Goal: Use online tool/utility: Utilize a website feature to perform a specific function

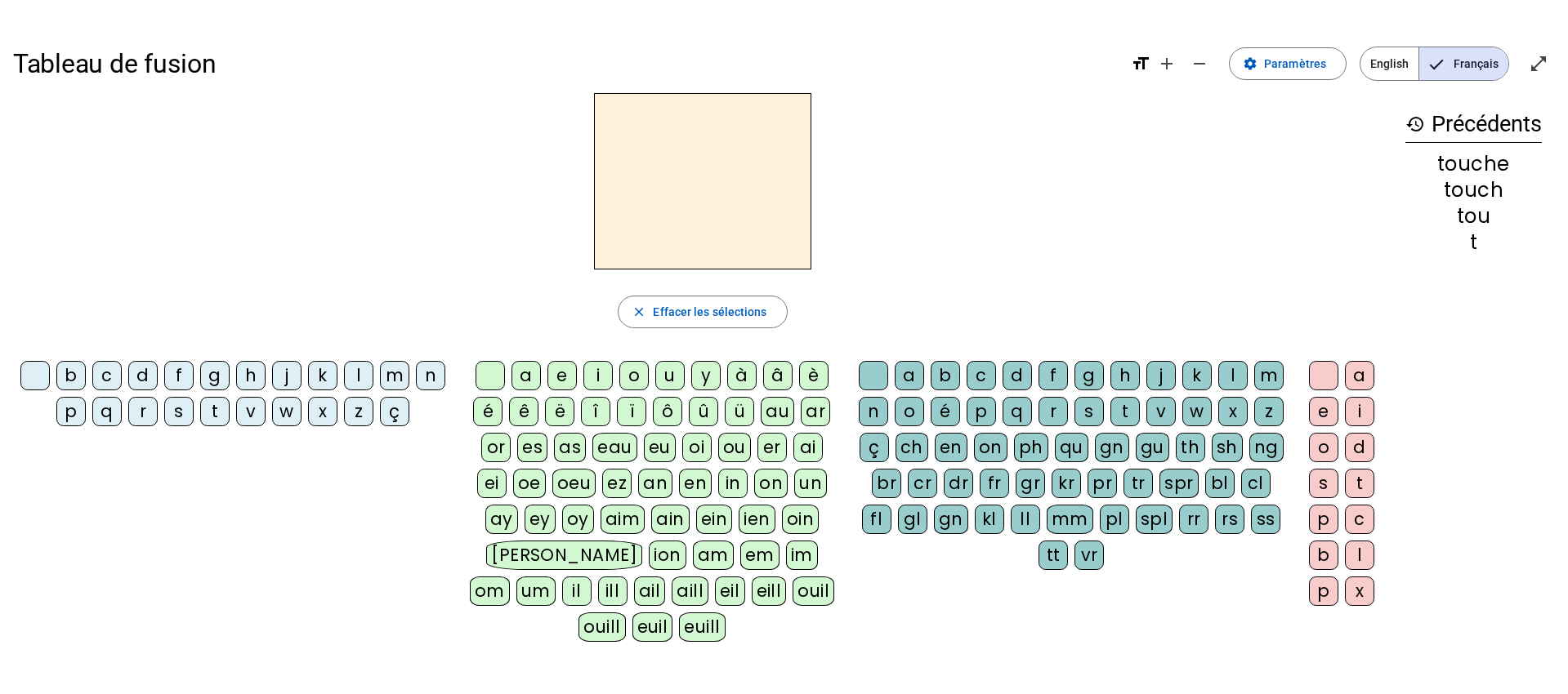
scroll to position [29, 0]
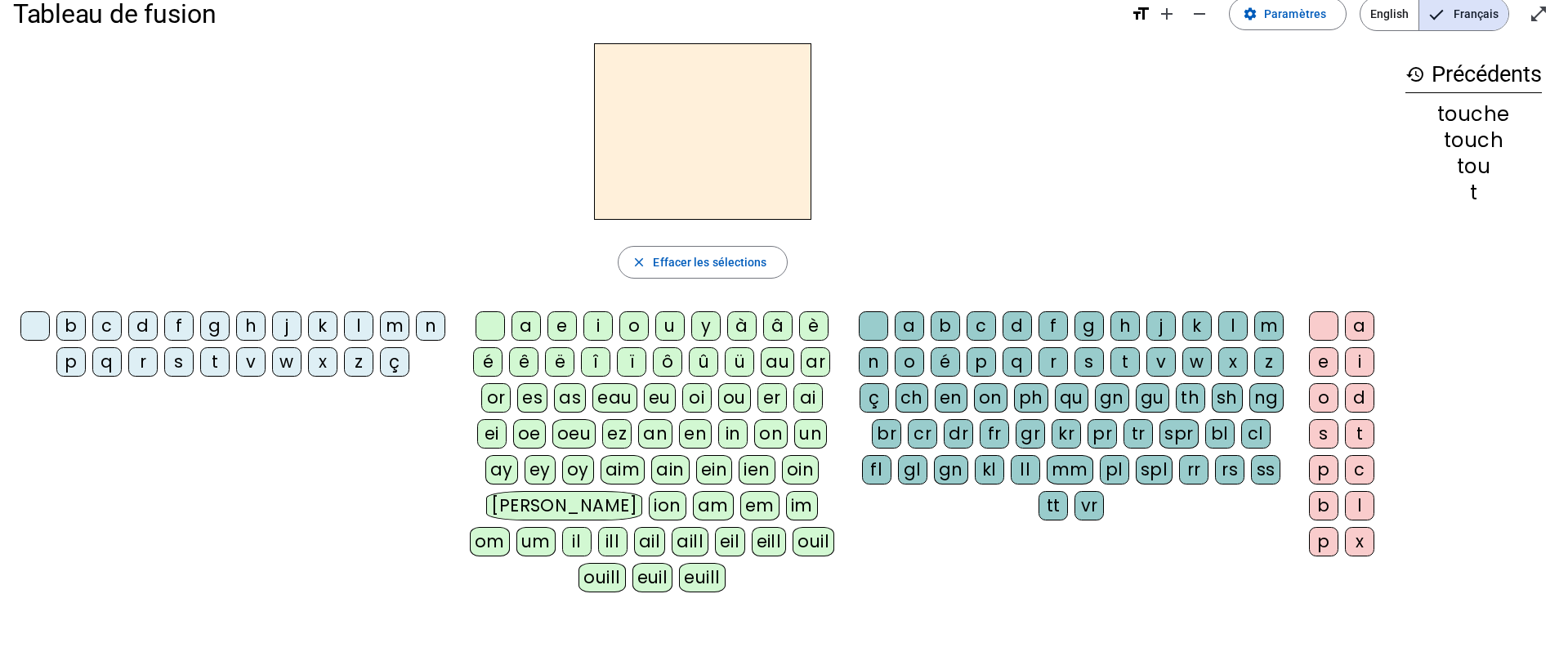
click at [246, 364] on div "v" at bounding box center [251, 362] width 29 height 29
drag, startPoint x: 516, startPoint y: 328, endPoint x: 565, endPoint y: 357, distance: 56.9
click at [516, 328] on div "a" at bounding box center [525, 326] width 29 height 29
click at [918, 392] on div "ch" at bounding box center [911, 398] width 33 height 29
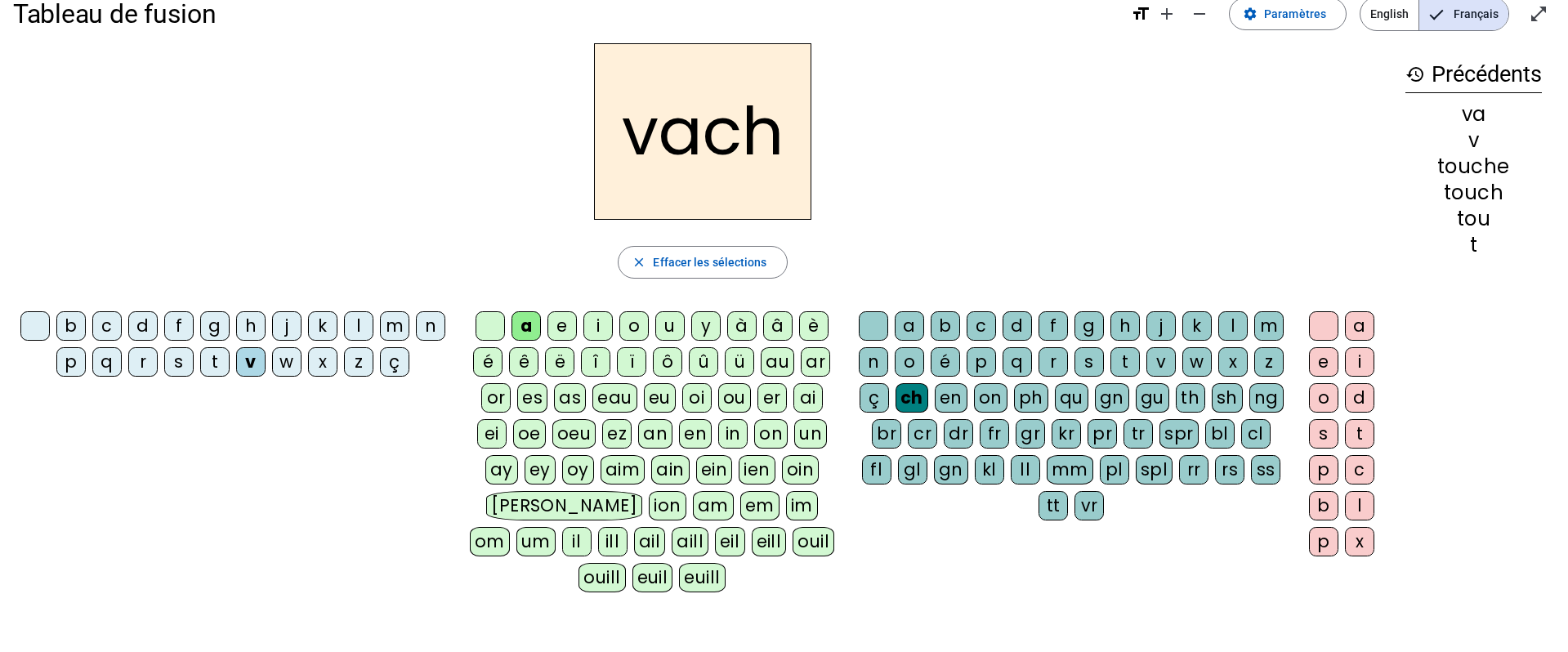
drag, startPoint x: 1320, startPoint y: 361, endPoint x: 1370, endPoint y: 356, distance: 50.2
click at [1320, 361] on div "e" at bounding box center [1323, 362] width 29 height 29
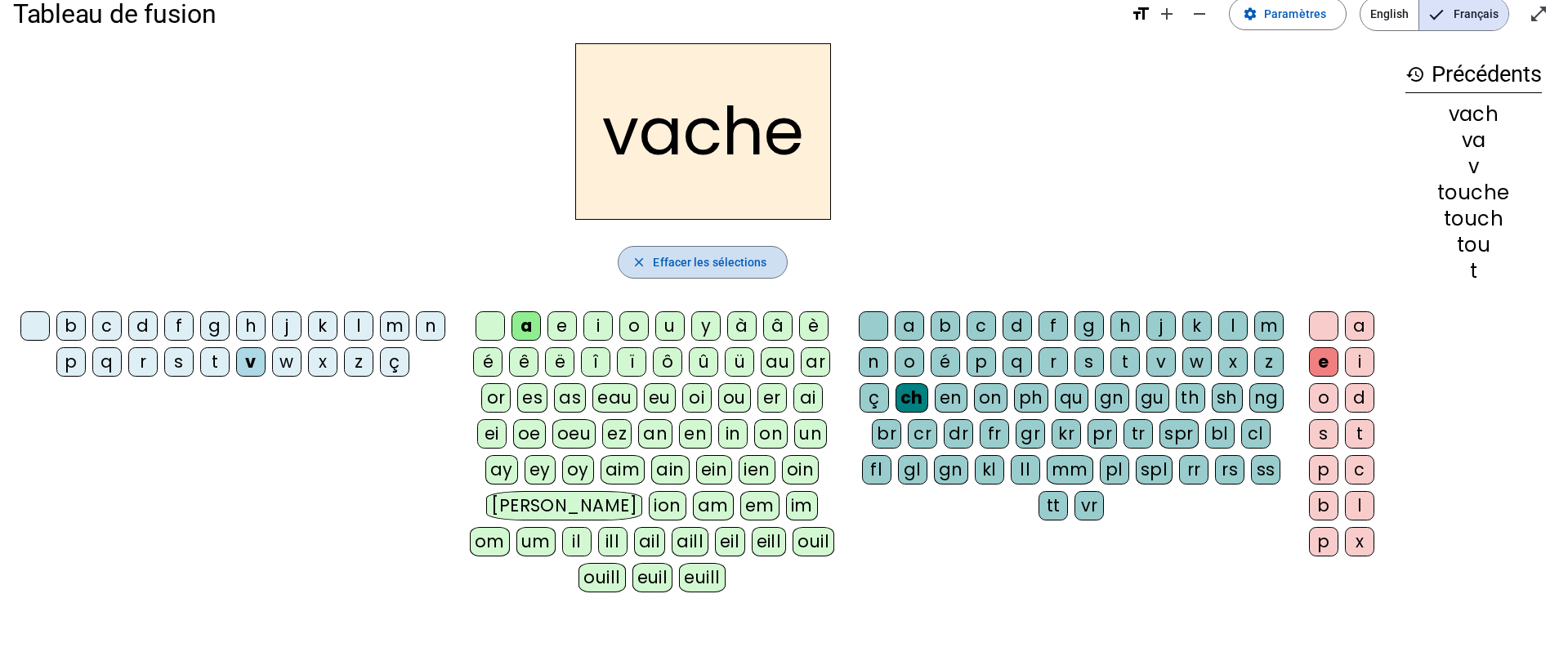
click at [731, 262] on span "Effacer les sélections" at bounding box center [709, 262] width 114 height 19
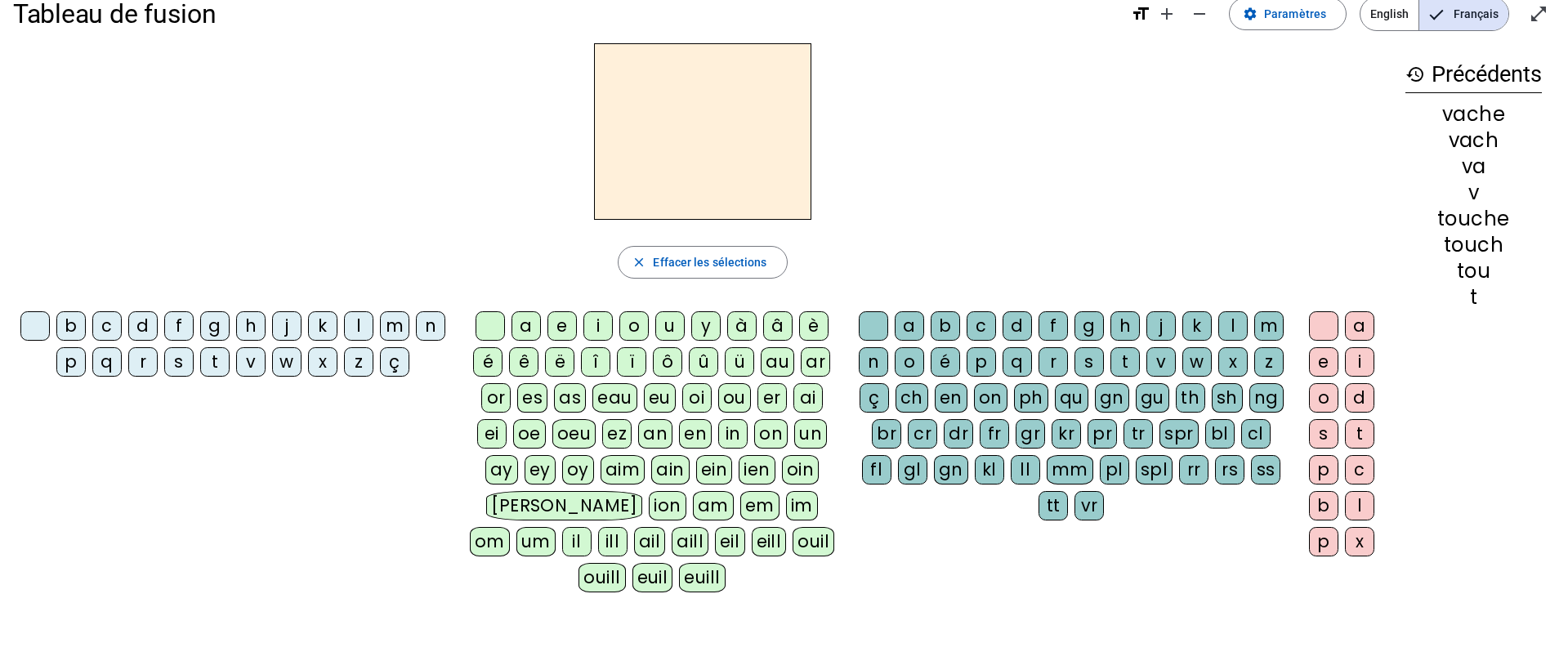
click at [247, 329] on div "h" at bounding box center [251, 326] width 29 height 29
click at [526, 328] on div "a" at bounding box center [525, 326] width 29 height 29
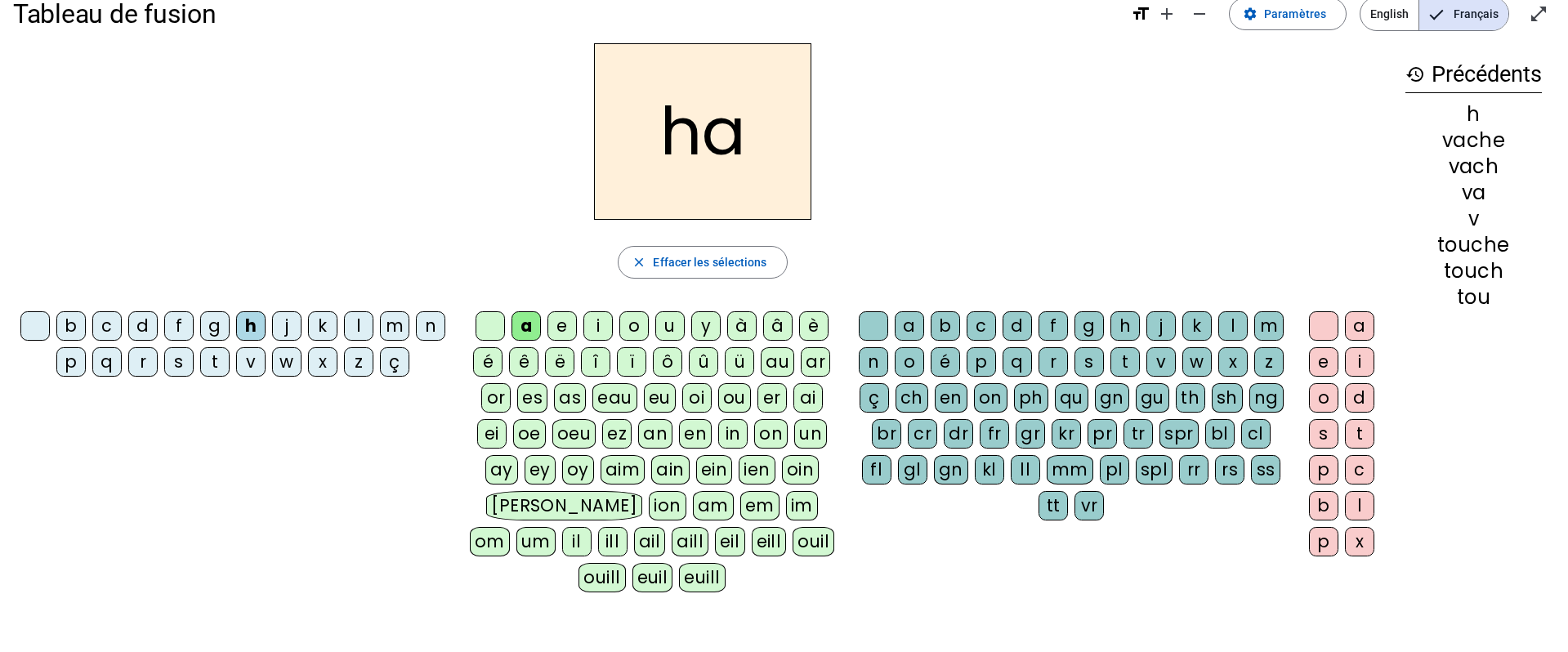
click at [895, 401] on letter-bubble "ç" at bounding box center [877, 401] width 36 height 36
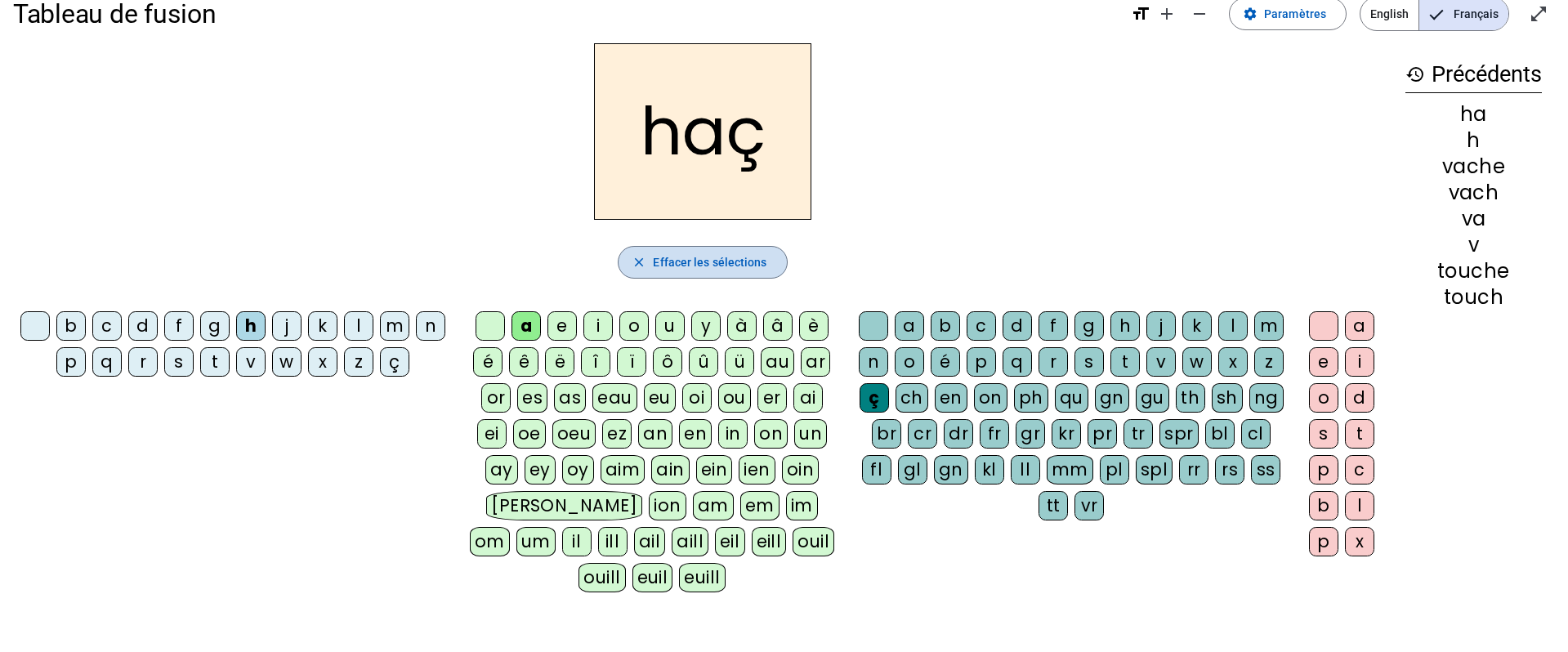
click at [736, 267] on span "Effacer les sélections" at bounding box center [709, 262] width 114 height 19
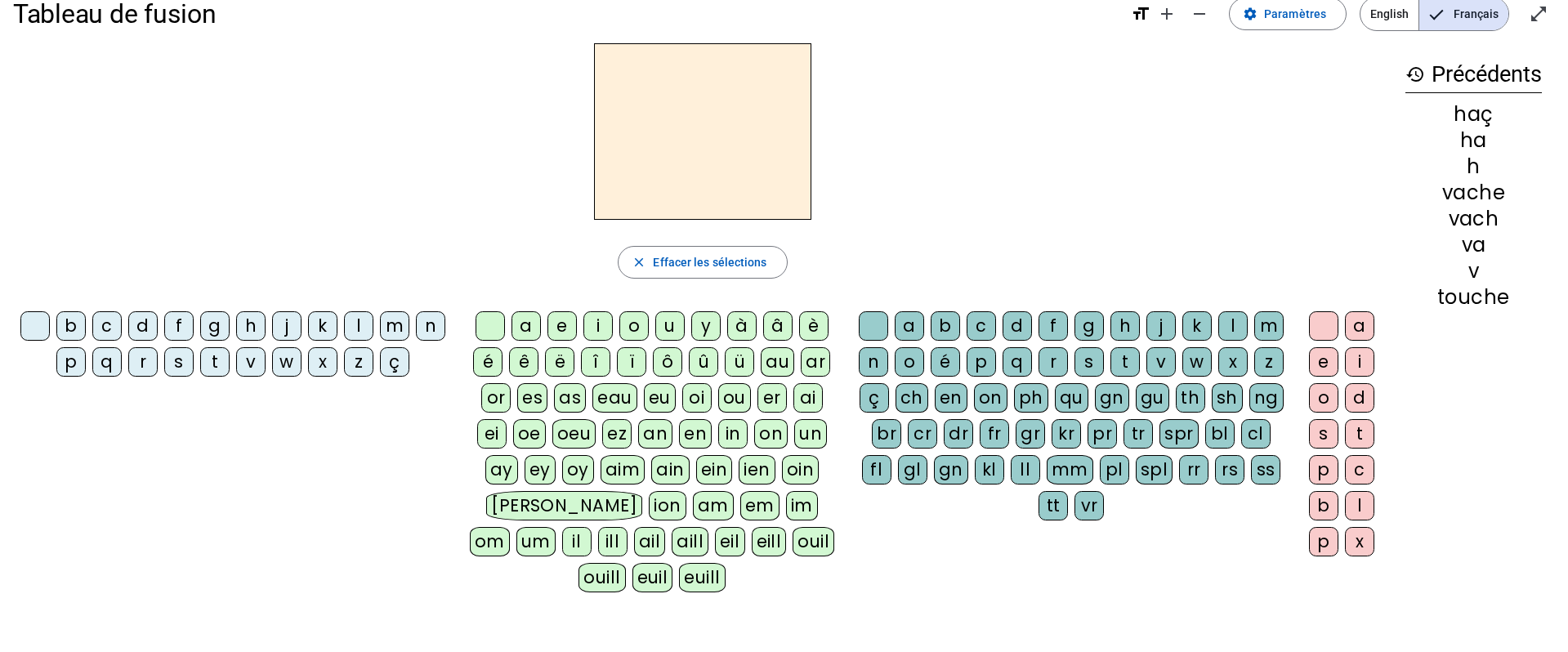
drag, startPoint x: 240, startPoint y: 326, endPoint x: 333, endPoint y: 365, distance: 100.8
click at [240, 326] on div "h" at bounding box center [251, 326] width 29 height 29
click at [522, 327] on div "a" at bounding box center [525, 326] width 29 height 29
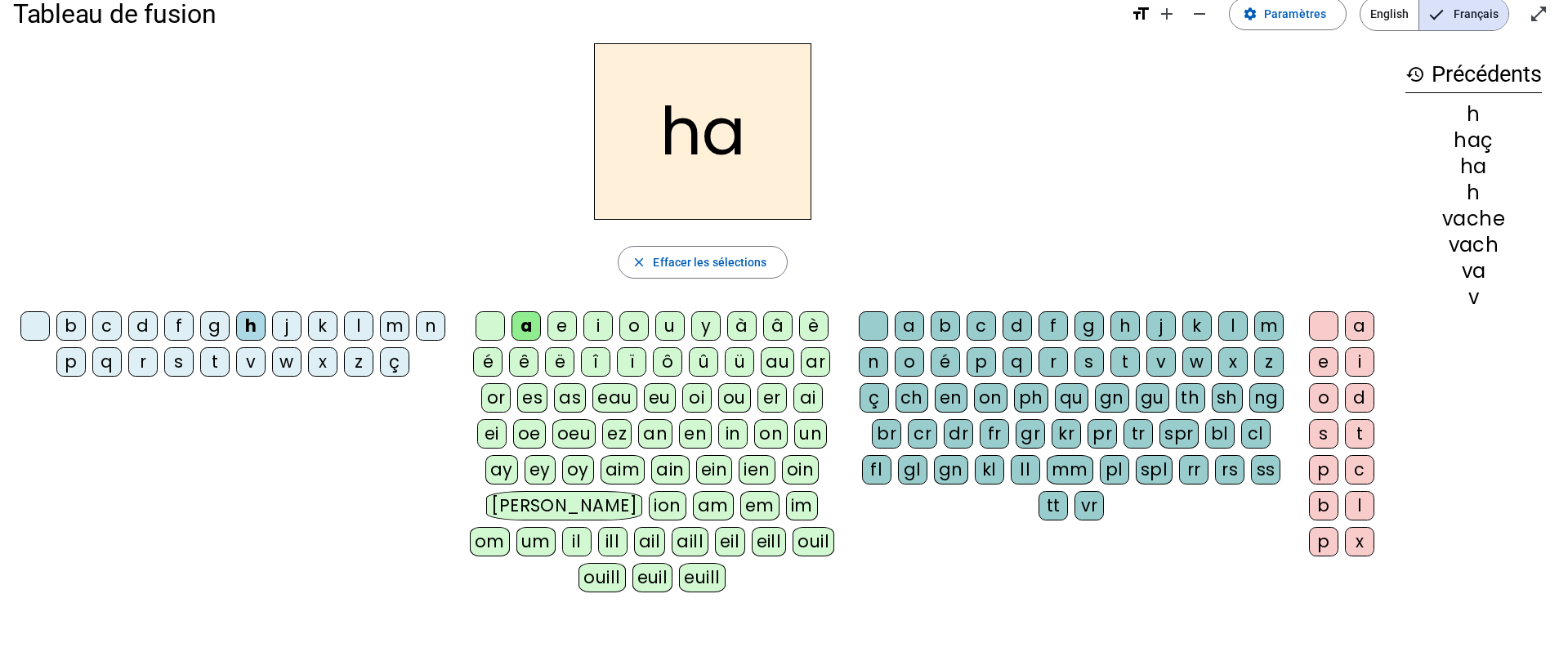
drag, startPoint x: 912, startPoint y: 398, endPoint x: 932, endPoint y: 402, distance: 20.4
click at [913, 398] on div "ch" at bounding box center [911, 398] width 33 height 29
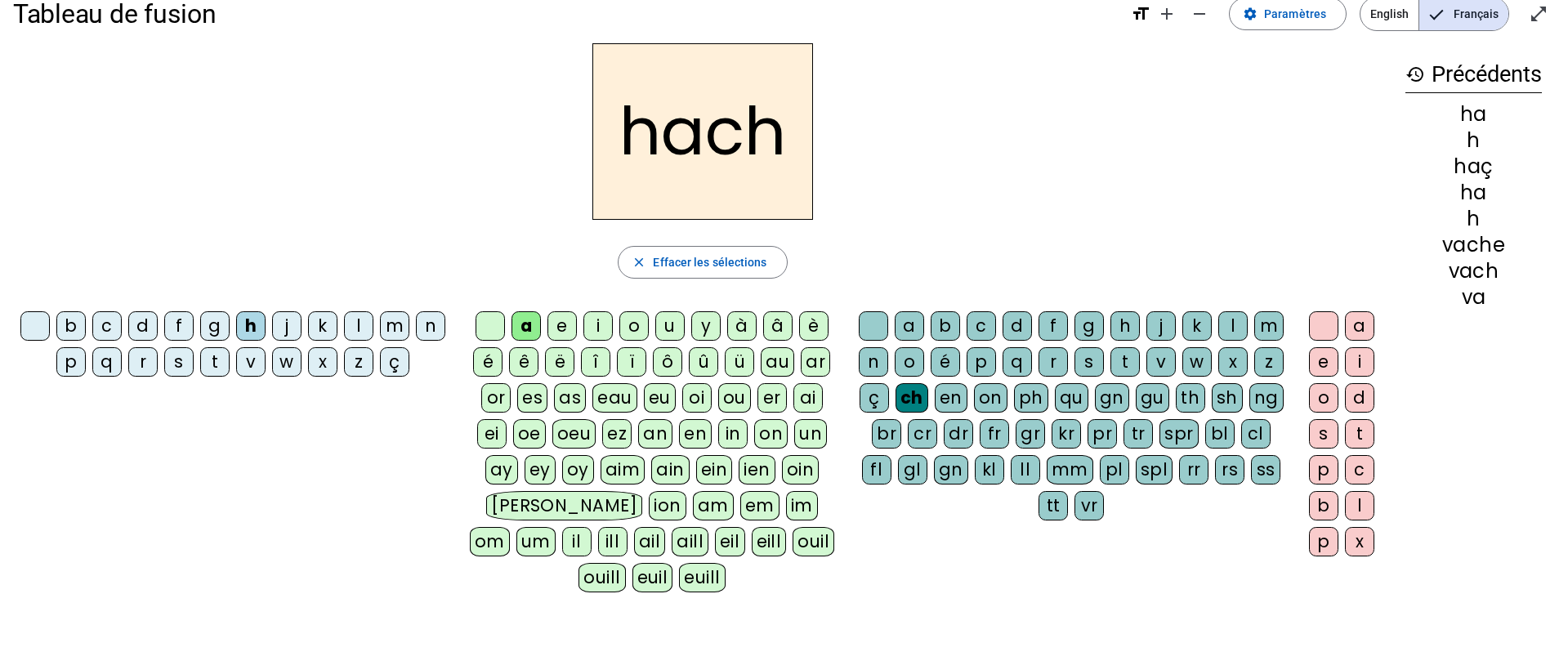
click at [1317, 366] on div "e" at bounding box center [1323, 362] width 29 height 29
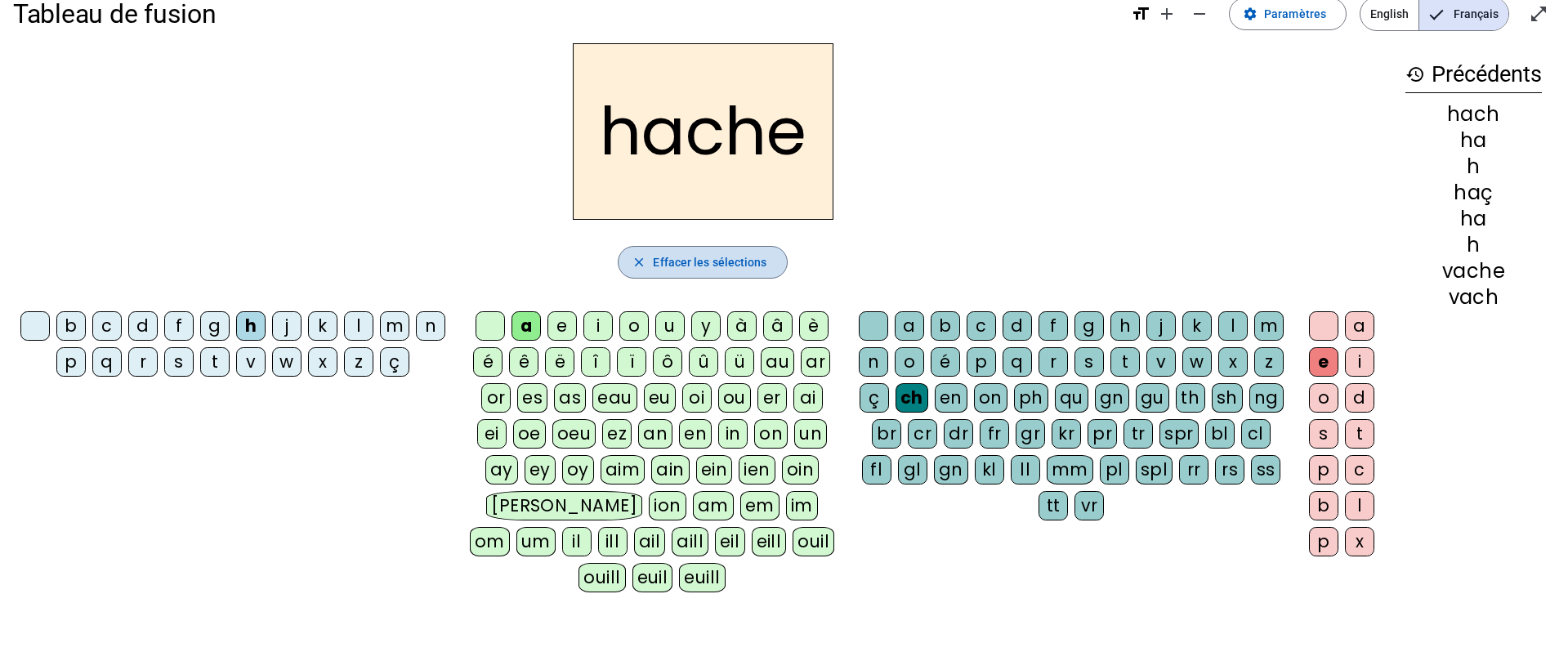
click at [710, 261] on span "Effacer les sélections" at bounding box center [709, 262] width 114 height 19
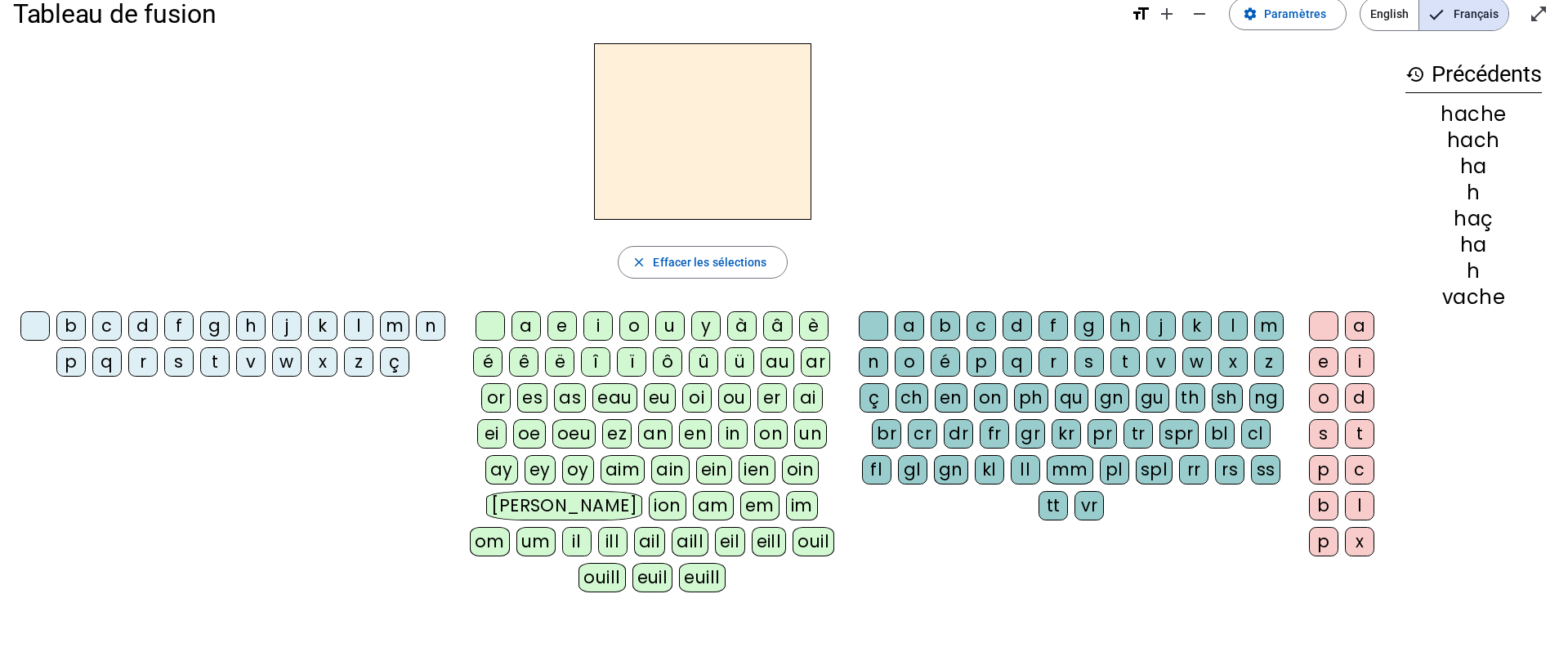
drag, startPoint x: 177, startPoint y: 367, endPoint x: 189, endPoint y: 372, distance: 13.0
click at [177, 367] on div "s" at bounding box center [178, 362] width 29 height 29
drag, startPoint x: 527, startPoint y: 326, endPoint x: 673, endPoint y: 376, distance: 154.3
click at [527, 326] on div "a" at bounding box center [525, 326] width 29 height 29
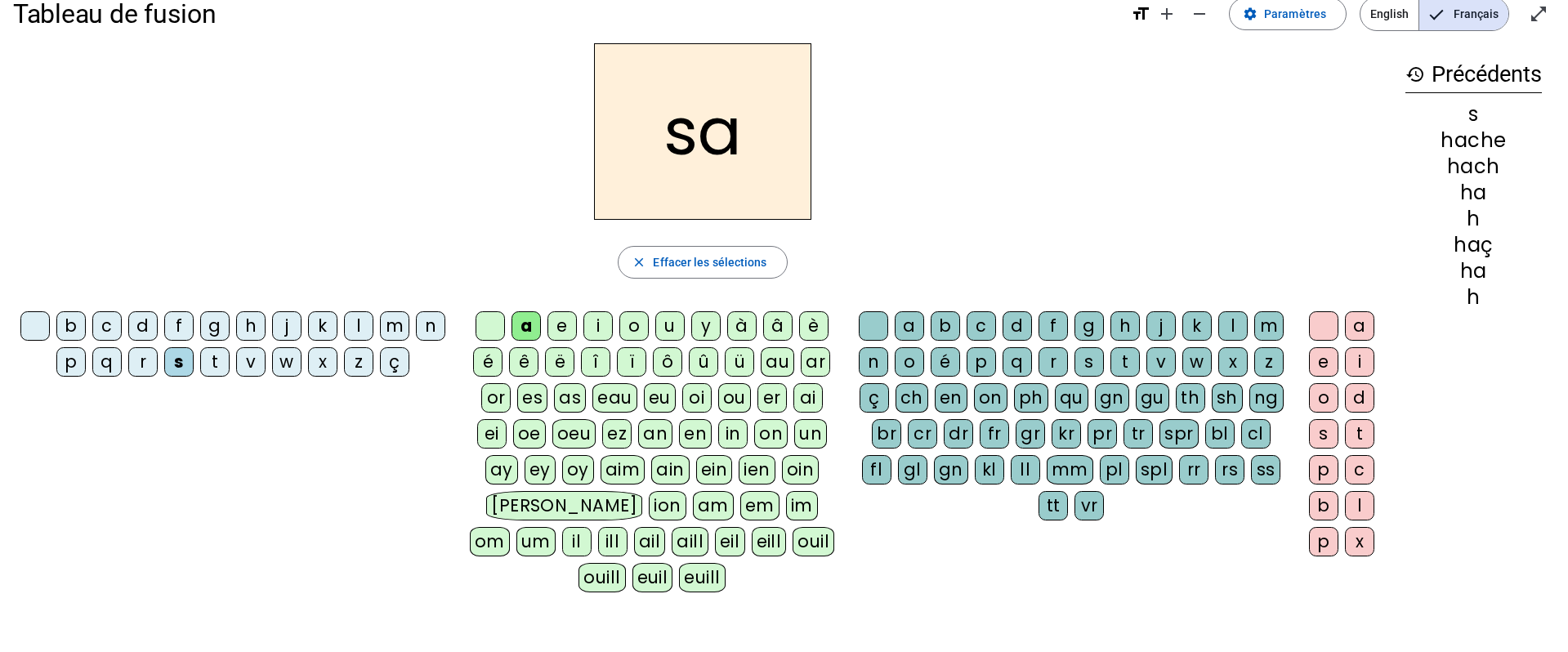
drag, startPoint x: 919, startPoint y: 397, endPoint x: 995, endPoint y: 395, distance: 76.0
click at [919, 397] on div "ch" at bounding box center [911, 398] width 33 height 29
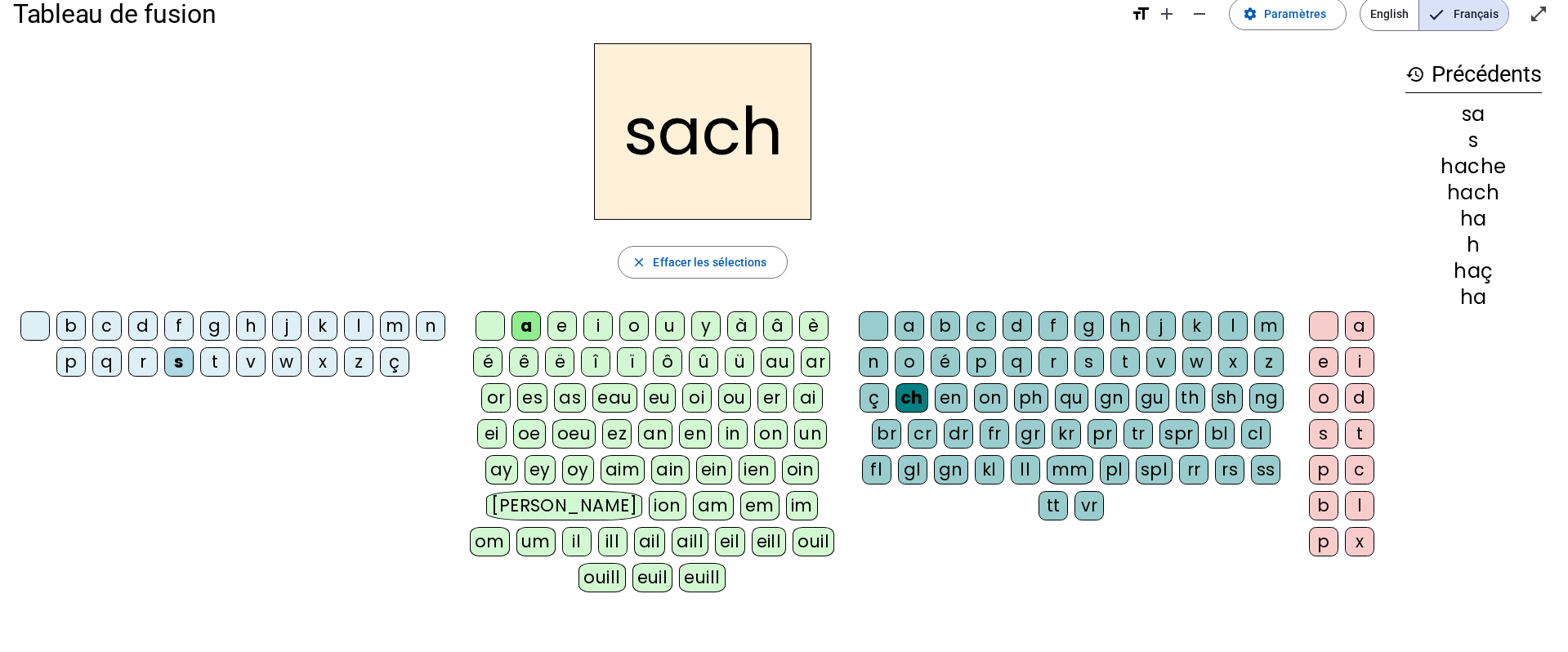
click at [1317, 359] on div "e" at bounding box center [1323, 362] width 29 height 29
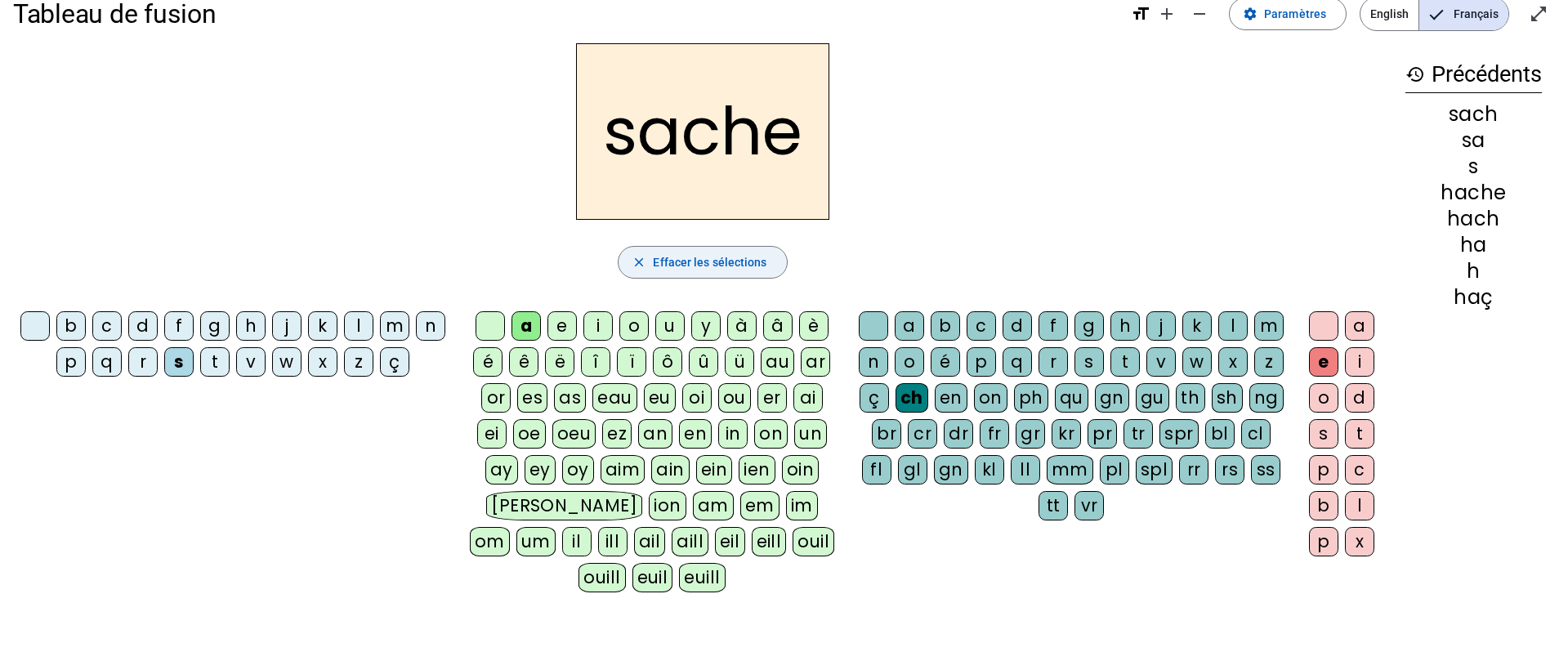
click at [679, 258] on span "Effacer les sélections" at bounding box center [709, 262] width 114 height 19
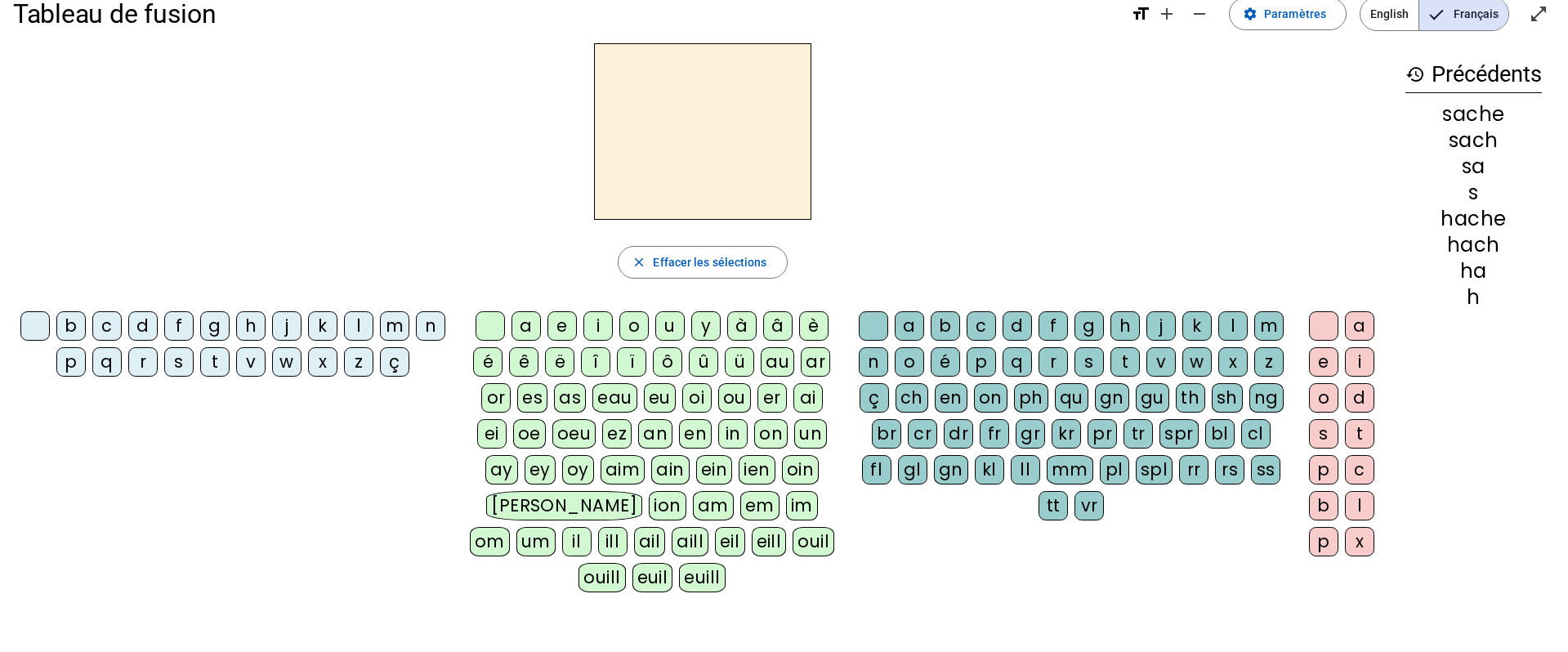
drag, startPoint x: 210, startPoint y: 364, endPoint x: 315, endPoint y: 364, distance: 105.0
click at [212, 364] on div "t" at bounding box center [214, 362] width 29 height 29
drag, startPoint x: 523, startPoint y: 331, endPoint x: 531, endPoint y: 334, distance: 8.5
click at [523, 331] on div "a" at bounding box center [525, 326] width 29 height 29
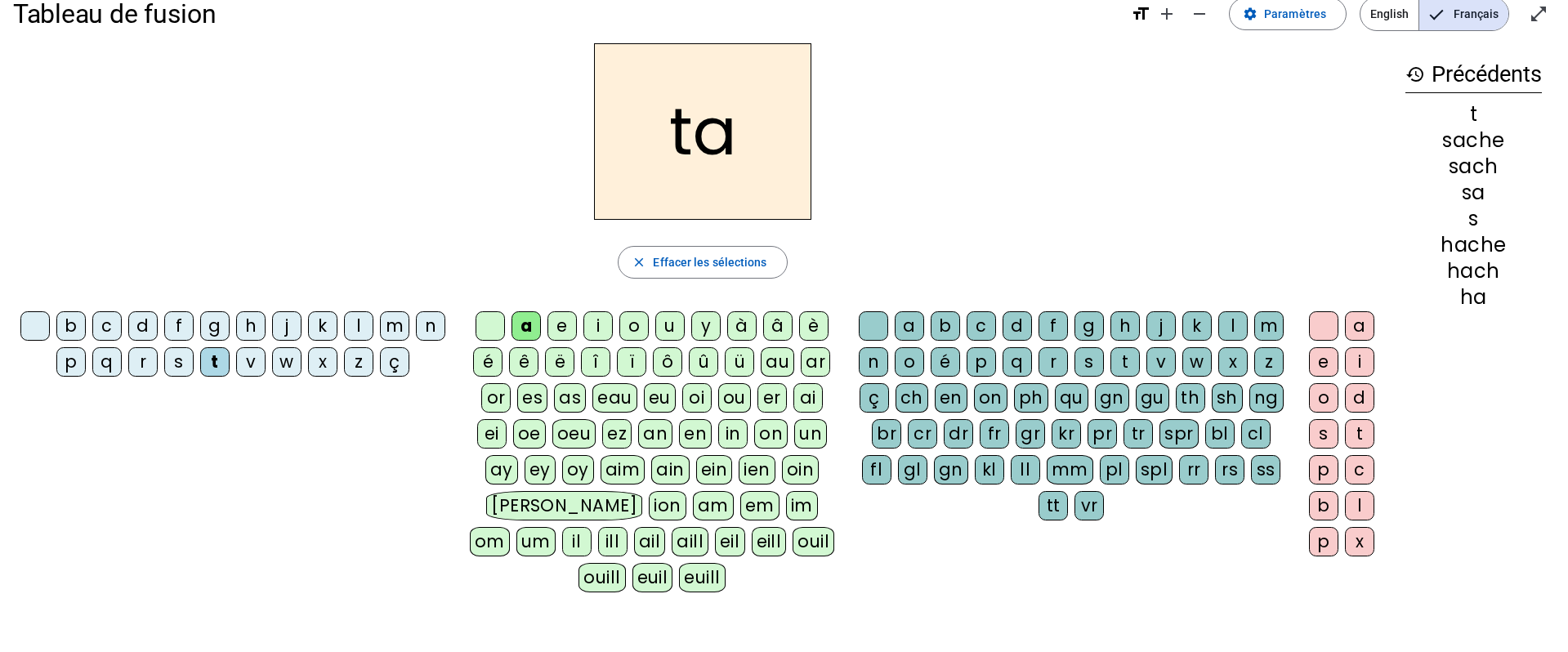
drag, startPoint x: 920, startPoint y: 399, endPoint x: 954, endPoint y: 405, distance: 34.5
click at [921, 400] on div "ch" at bounding box center [911, 398] width 33 height 29
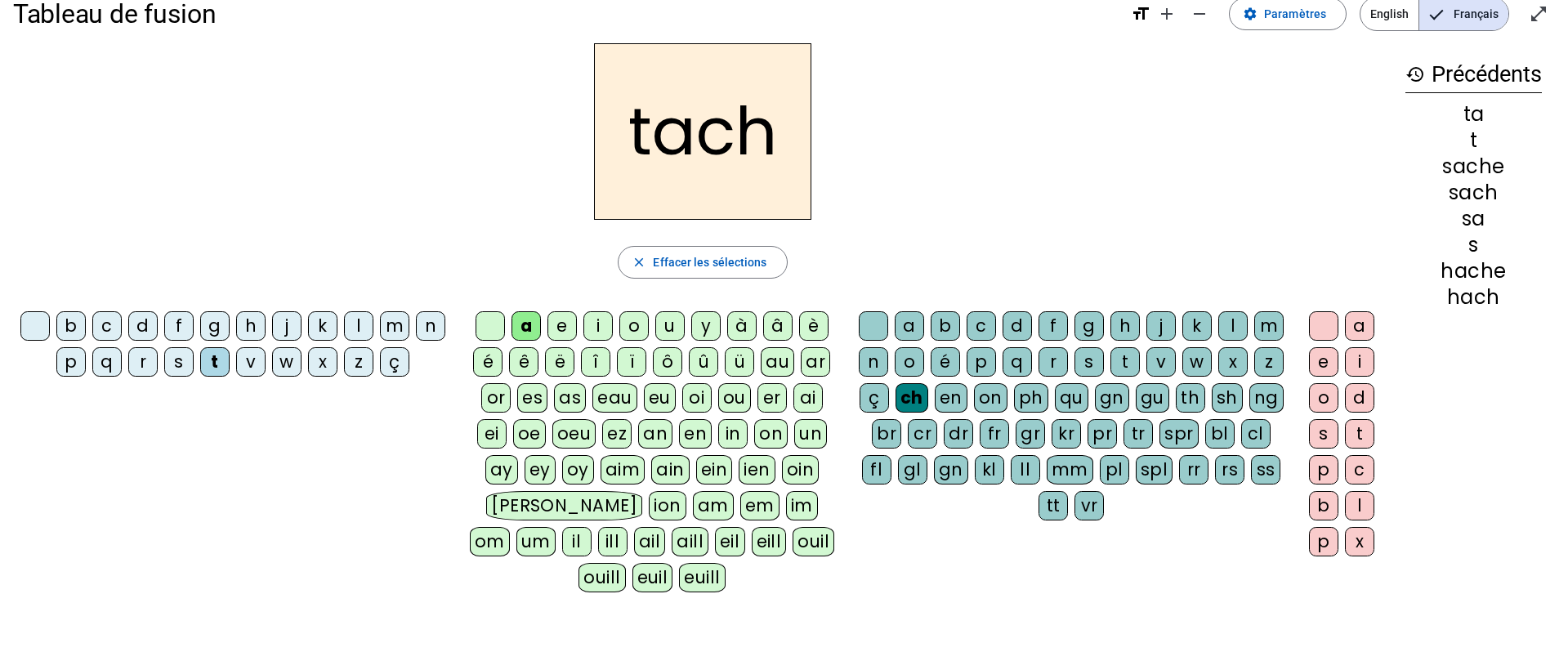
drag, startPoint x: 1326, startPoint y: 363, endPoint x: 1344, endPoint y: 337, distance: 31.6
click at [1327, 362] on div "e" at bounding box center [1323, 362] width 29 height 29
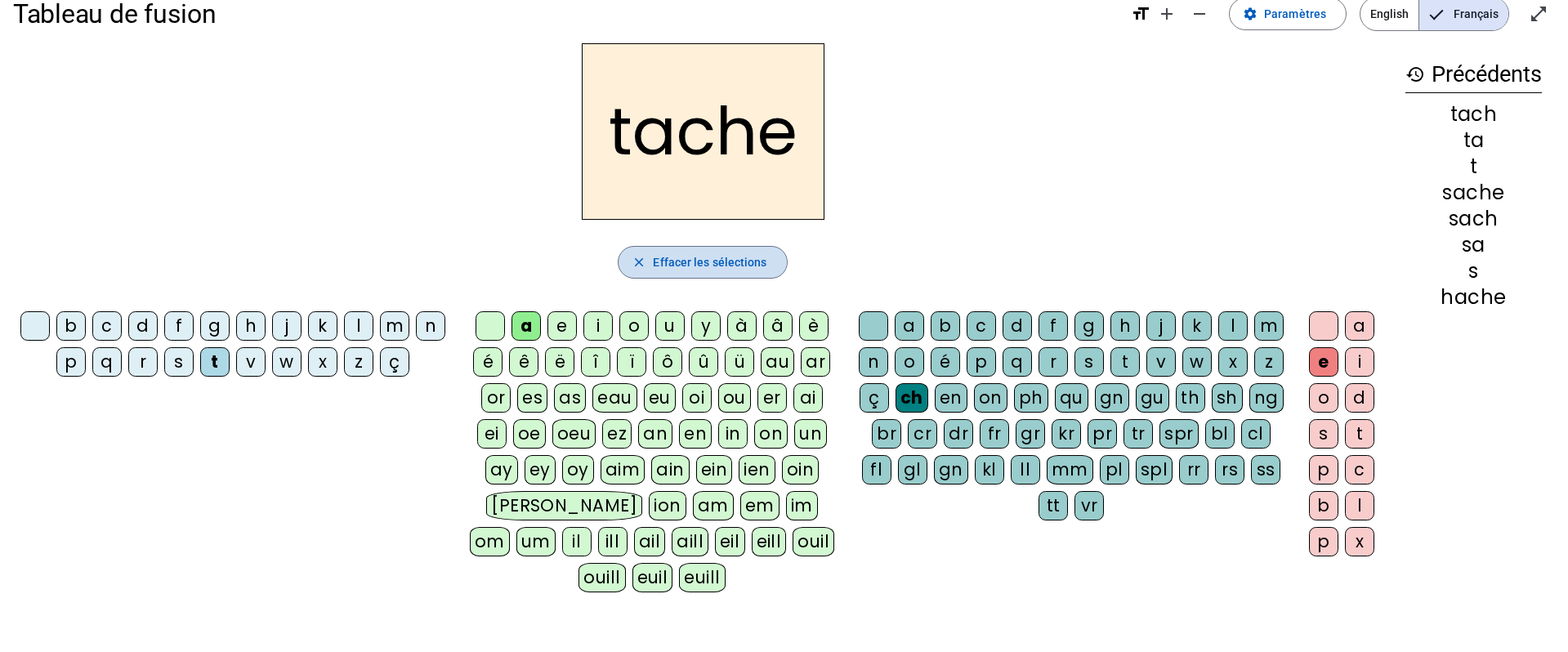
click at [677, 259] on span "Effacer les sélections" at bounding box center [709, 262] width 114 height 19
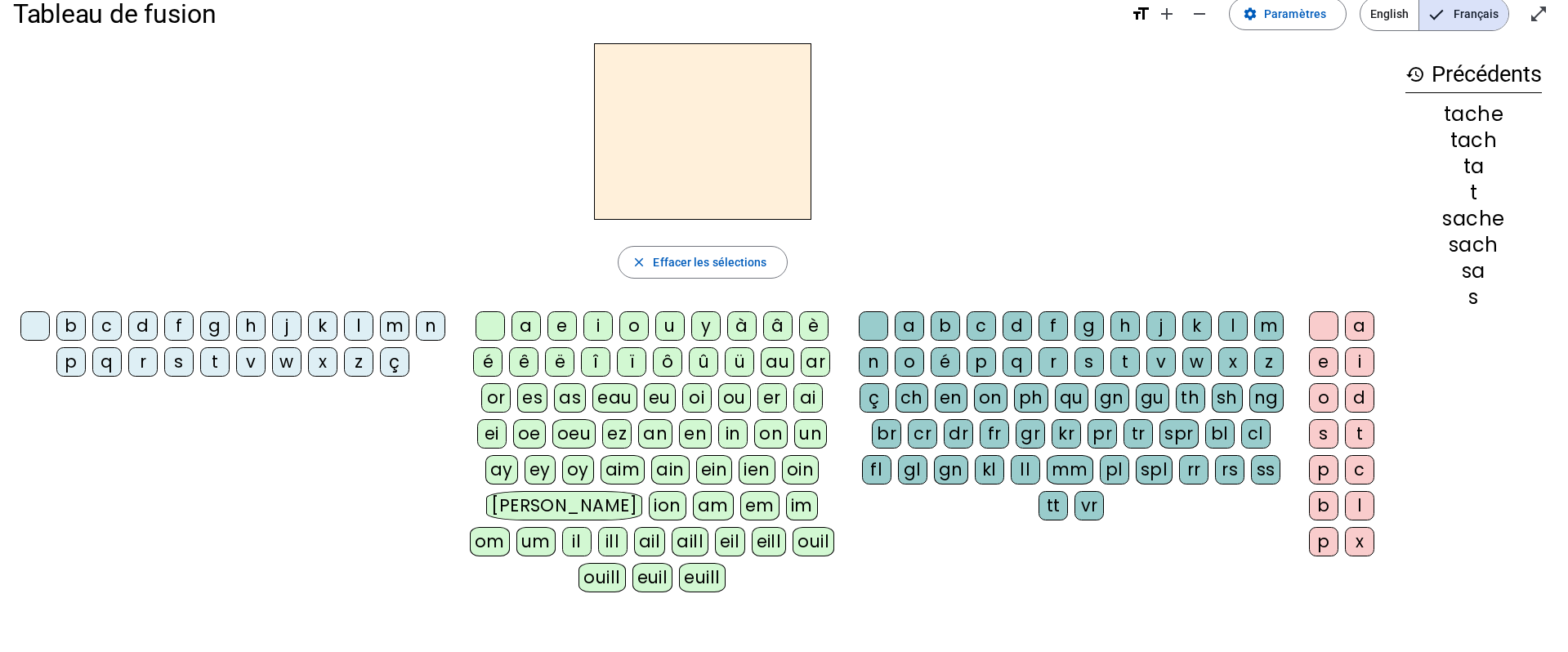
click at [182, 325] on div "f" at bounding box center [178, 326] width 29 height 29
click at [742, 262] on span "Effacer les sélections" at bounding box center [709, 262] width 114 height 19
click at [212, 363] on div "t" at bounding box center [214, 362] width 29 height 29
drag, startPoint x: 731, startPoint y: 398, endPoint x: 800, endPoint y: 416, distance: 71.3
click at [732, 398] on div "ou" at bounding box center [734, 398] width 33 height 29
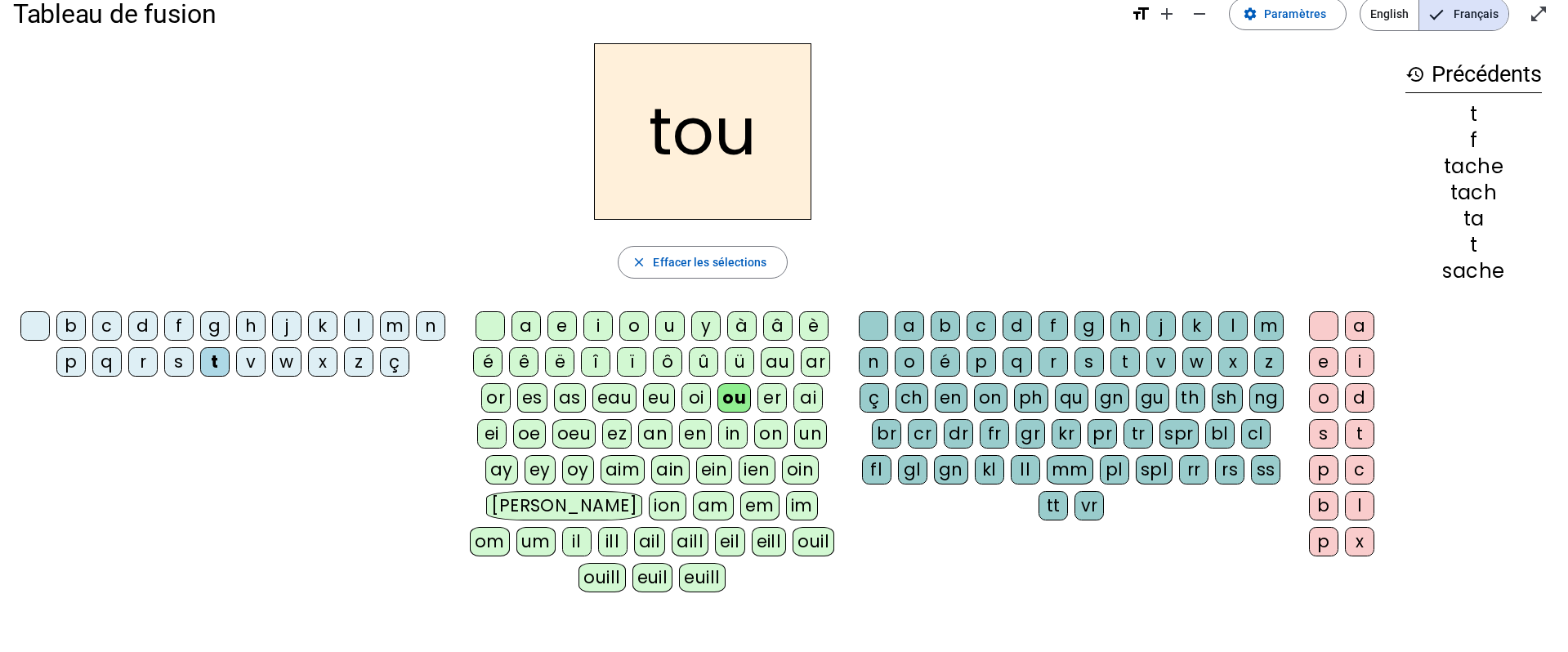
drag, startPoint x: 913, startPoint y: 398, endPoint x: 976, endPoint y: 399, distance: 63.0
click at [916, 398] on div "ch" at bounding box center [911, 398] width 33 height 29
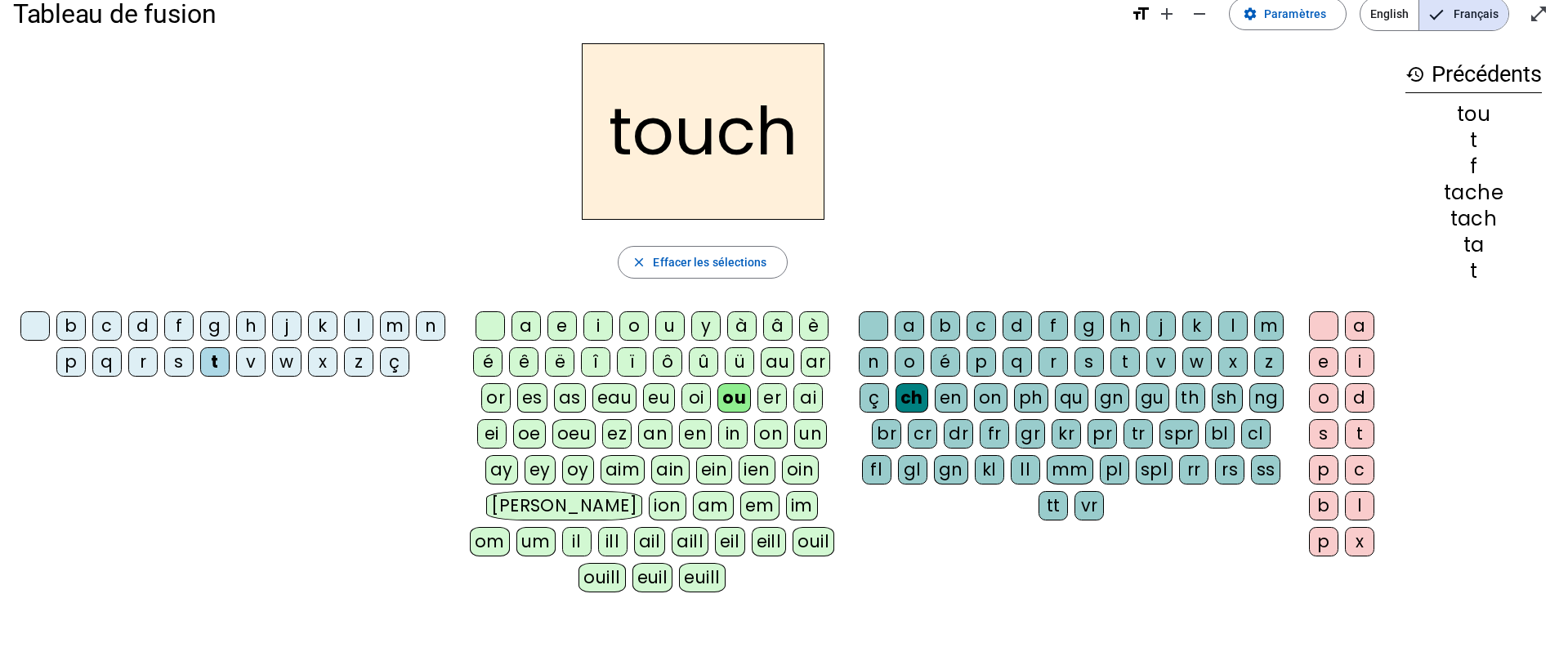
click at [1316, 361] on div "e" at bounding box center [1323, 362] width 29 height 29
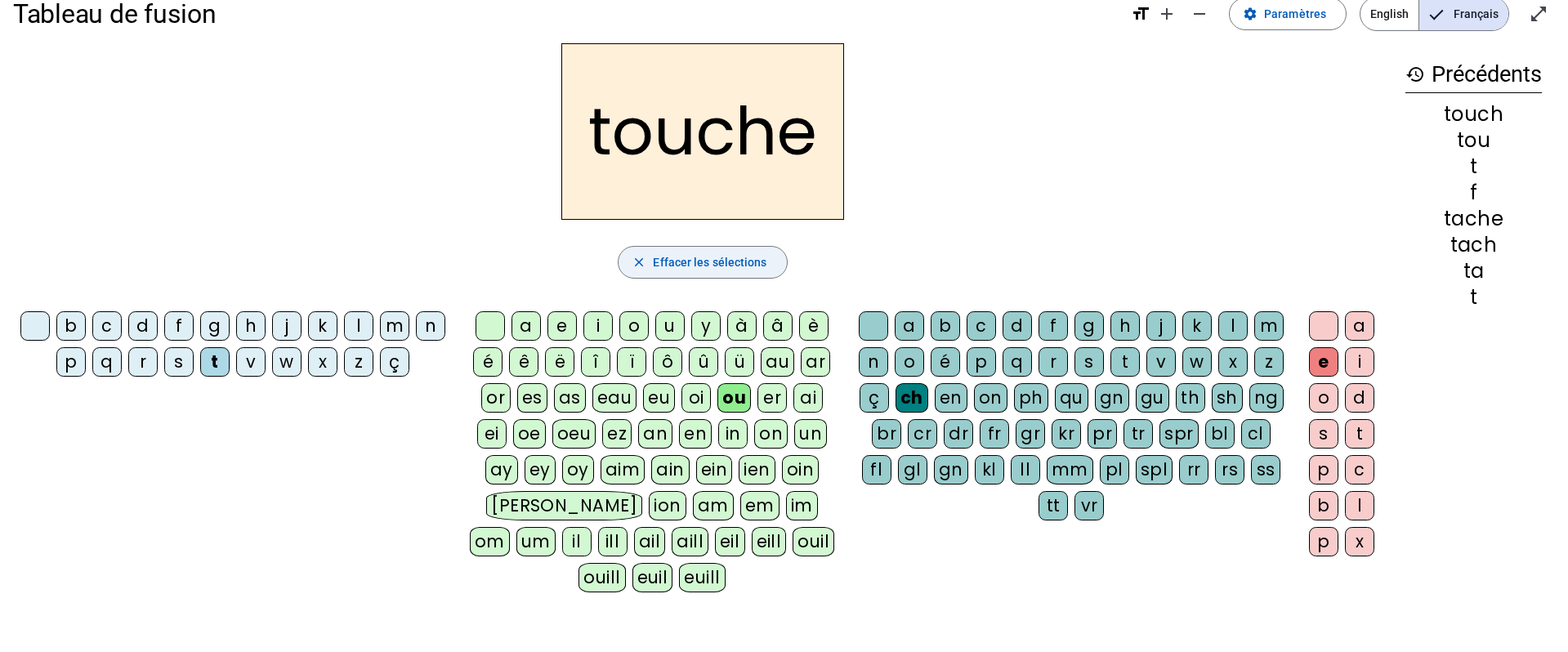
click at [720, 269] on span "Effacer les sélections" at bounding box center [709, 262] width 114 height 19
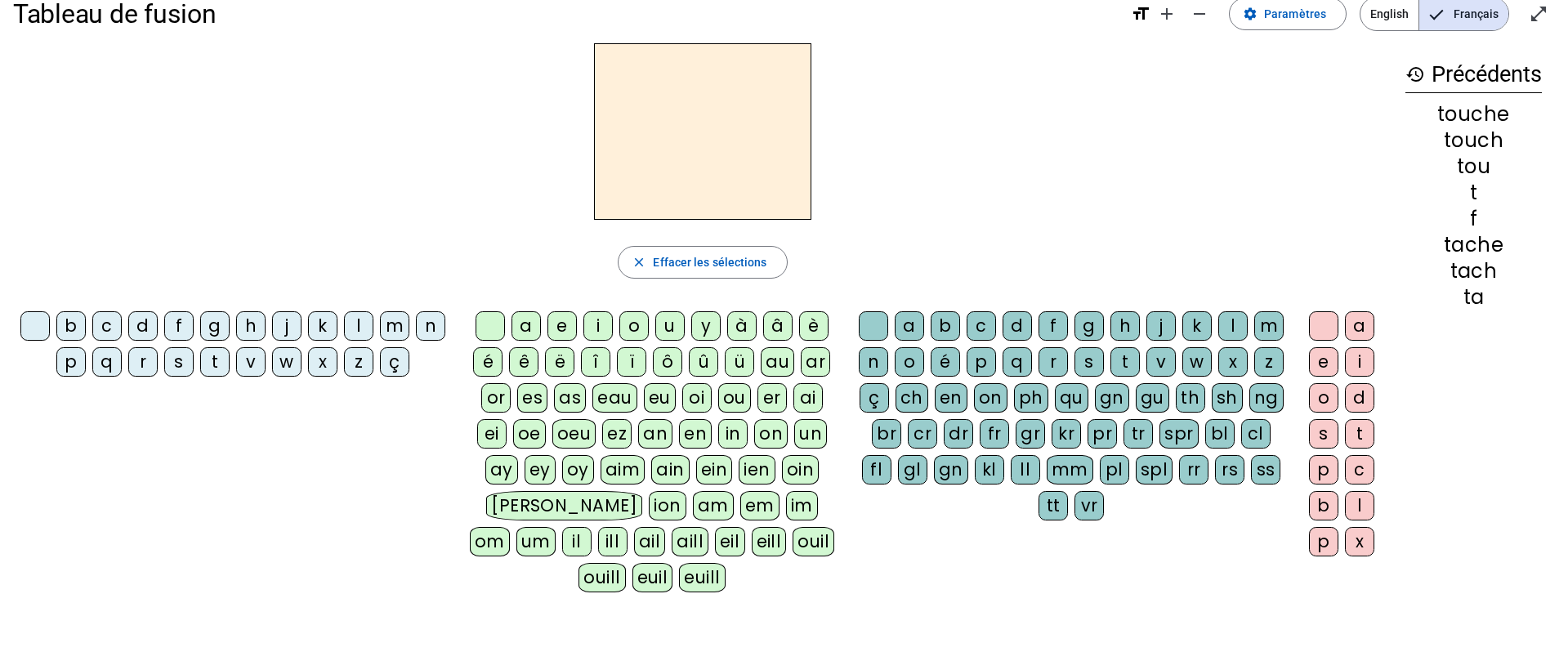
drag, startPoint x: 393, startPoint y: 326, endPoint x: 414, endPoint y: 347, distance: 29.7
click at [396, 328] on div "m" at bounding box center [394, 326] width 29 height 29
drag, startPoint x: 733, startPoint y: 400, endPoint x: 860, endPoint y: 432, distance: 131.0
click at [736, 400] on div "ou" at bounding box center [734, 398] width 33 height 29
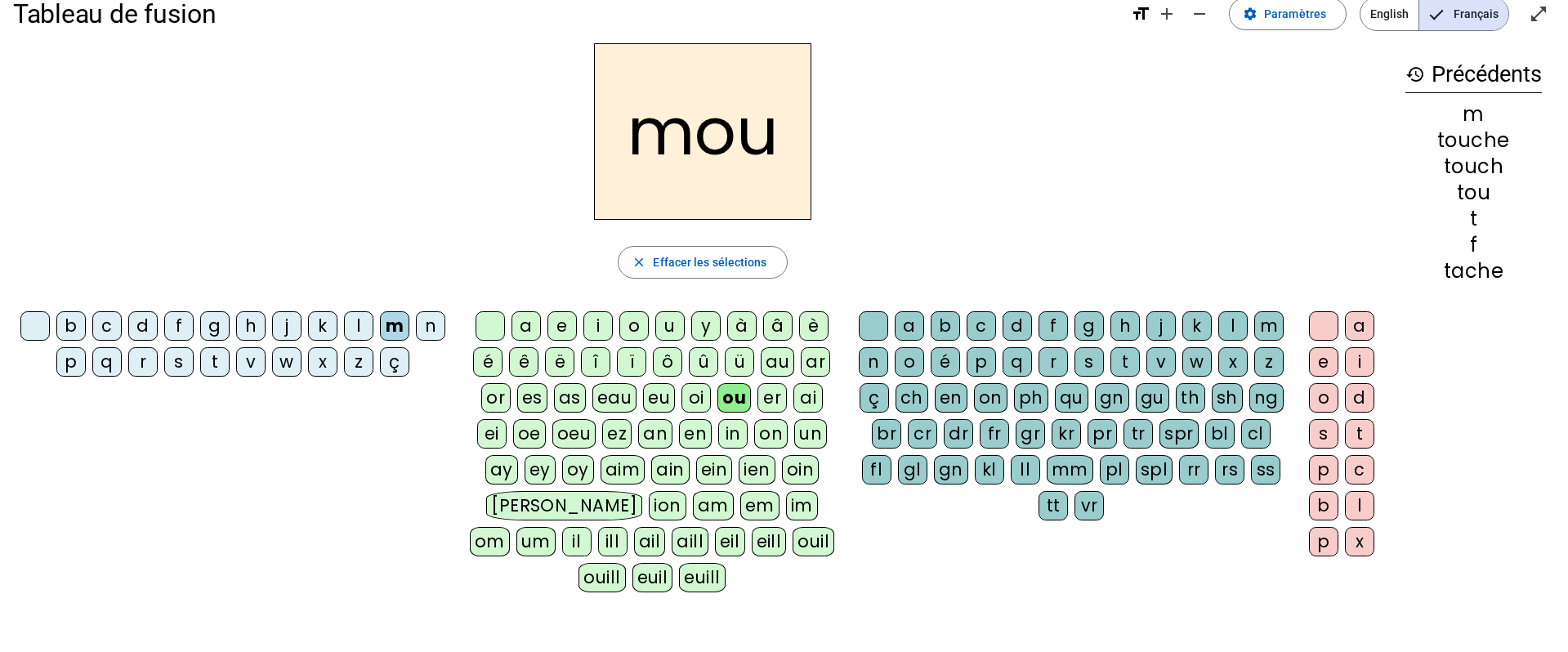
drag, startPoint x: 910, startPoint y: 399, endPoint x: 960, endPoint y: 407, distance: 50.6
click at [912, 399] on div "ch" at bounding box center [911, 398] width 33 height 29
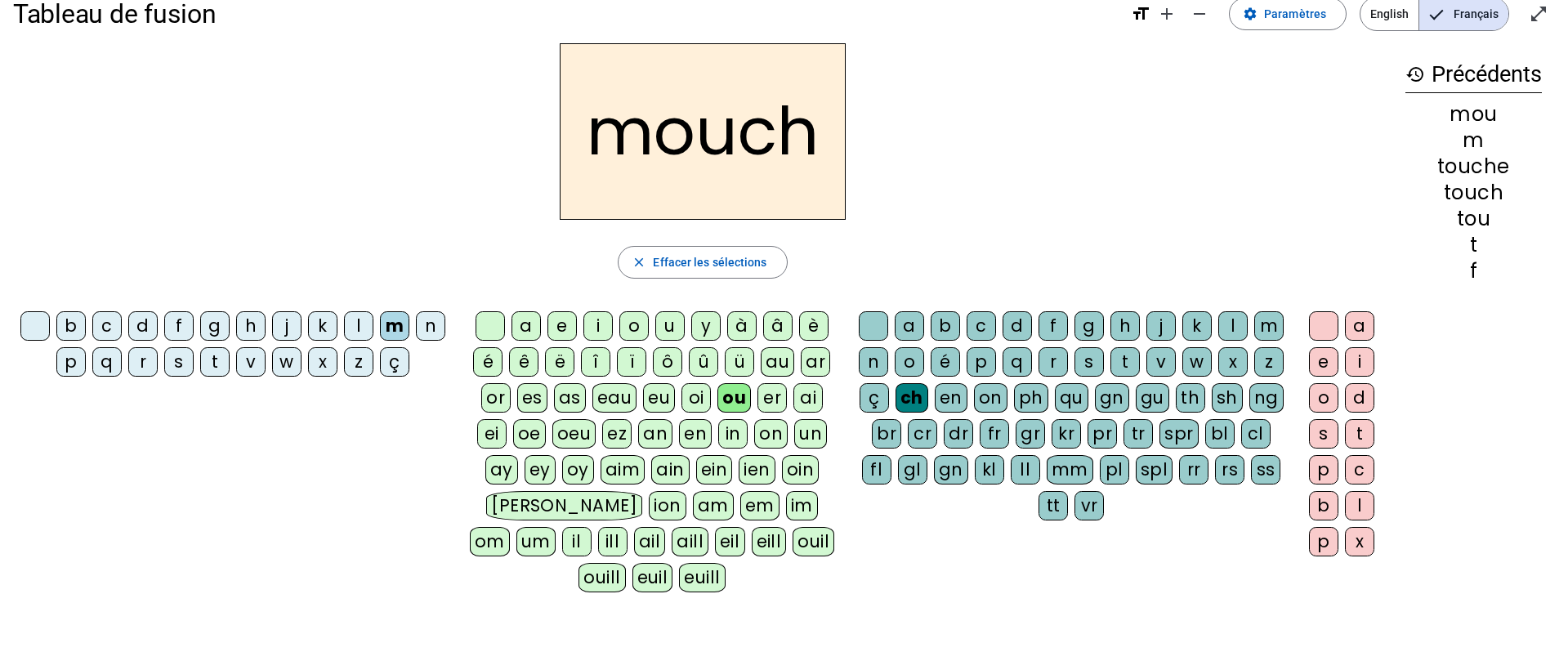
click at [1323, 363] on div "e" at bounding box center [1323, 362] width 29 height 29
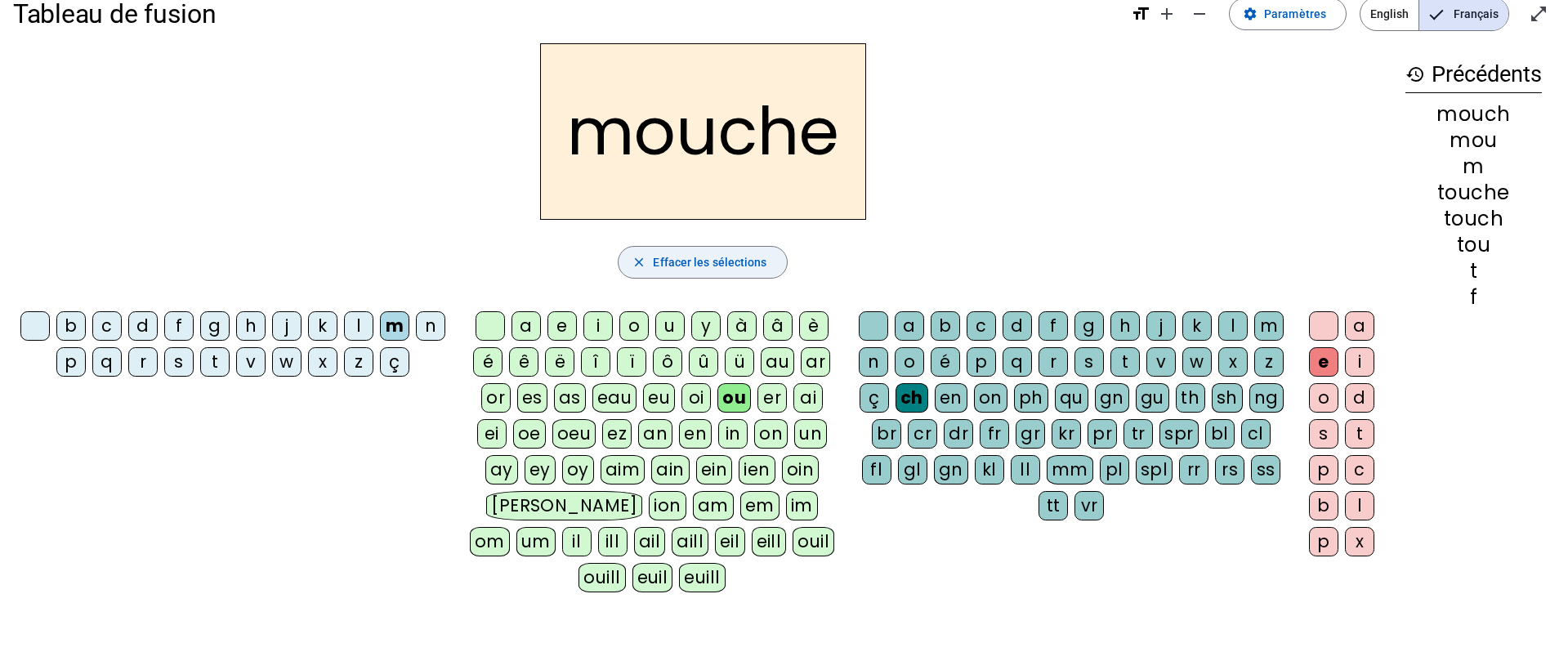
drag, startPoint x: 731, startPoint y: 266, endPoint x: 724, endPoint y: 261, distance: 8.6
click at [731, 265] on span "Effacer les sélections" at bounding box center [709, 262] width 114 height 19
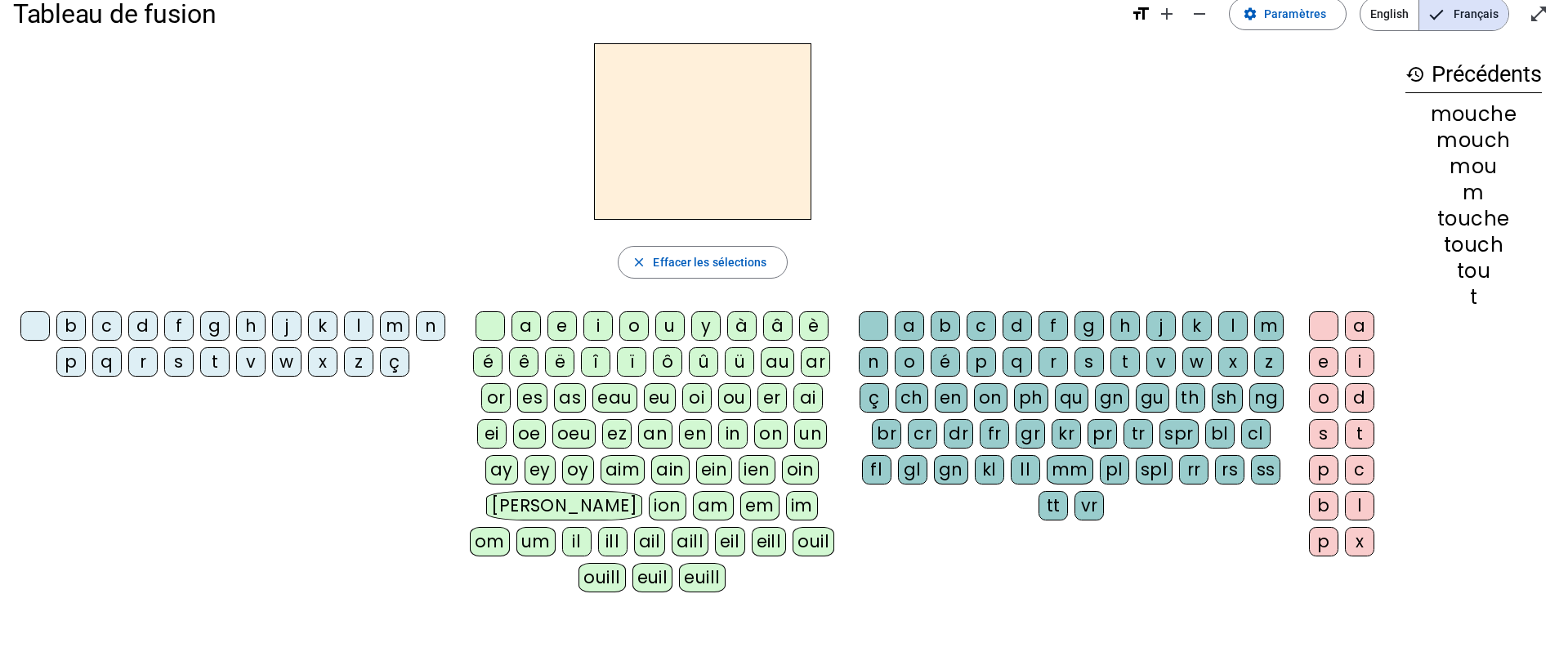
drag, startPoint x: 72, startPoint y: 329, endPoint x: 82, endPoint y: 333, distance: 10.8
click at [73, 330] on div "b" at bounding box center [71, 326] width 29 height 29
click at [731, 400] on div "ou" at bounding box center [734, 398] width 33 height 29
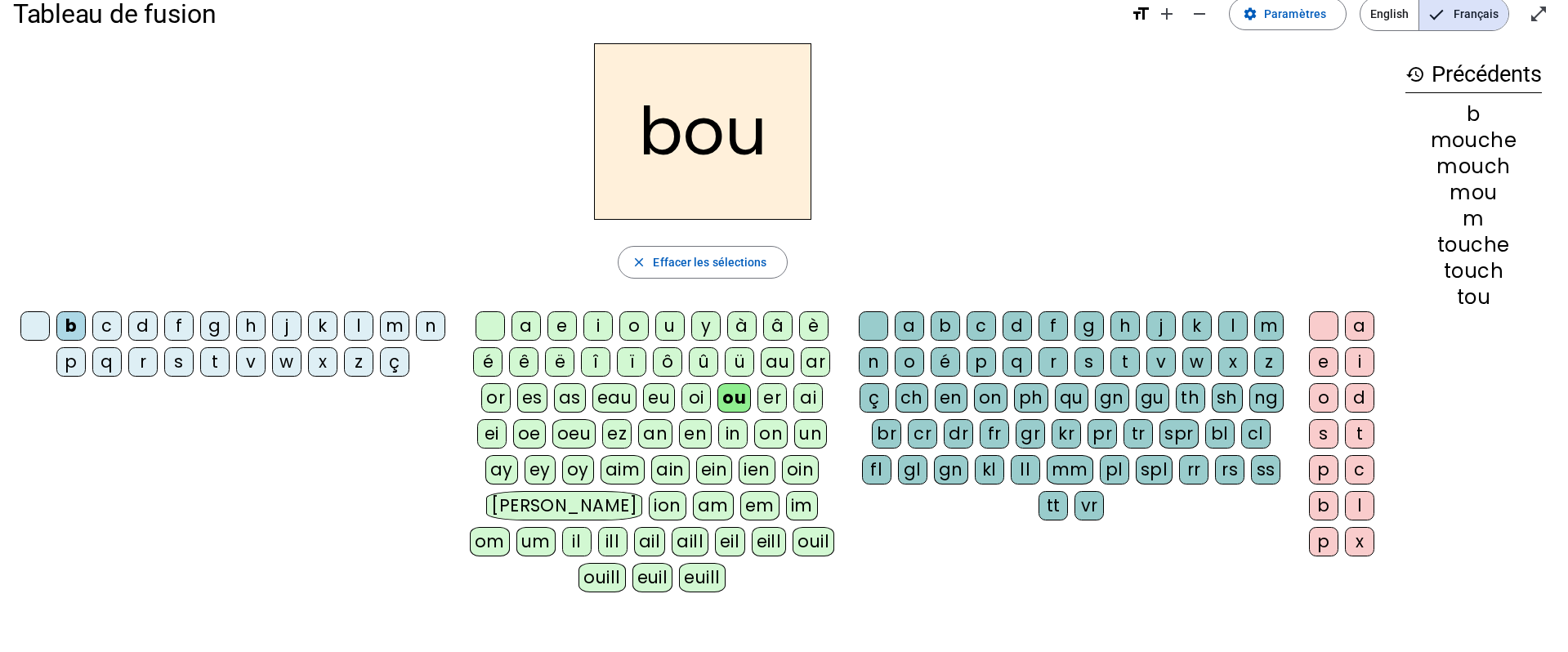
click at [912, 395] on div "ch" at bounding box center [911, 398] width 33 height 29
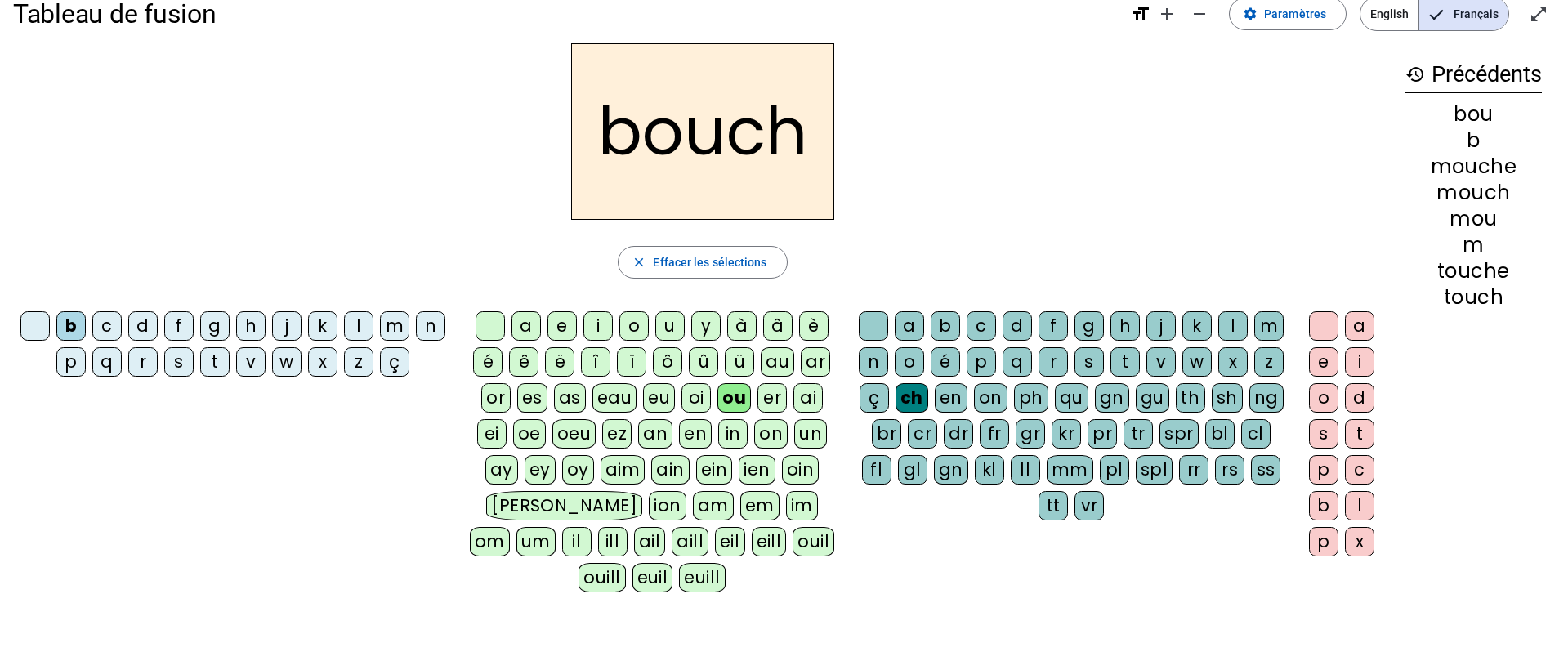
click at [1328, 362] on div "e" at bounding box center [1323, 362] width 29 height 29
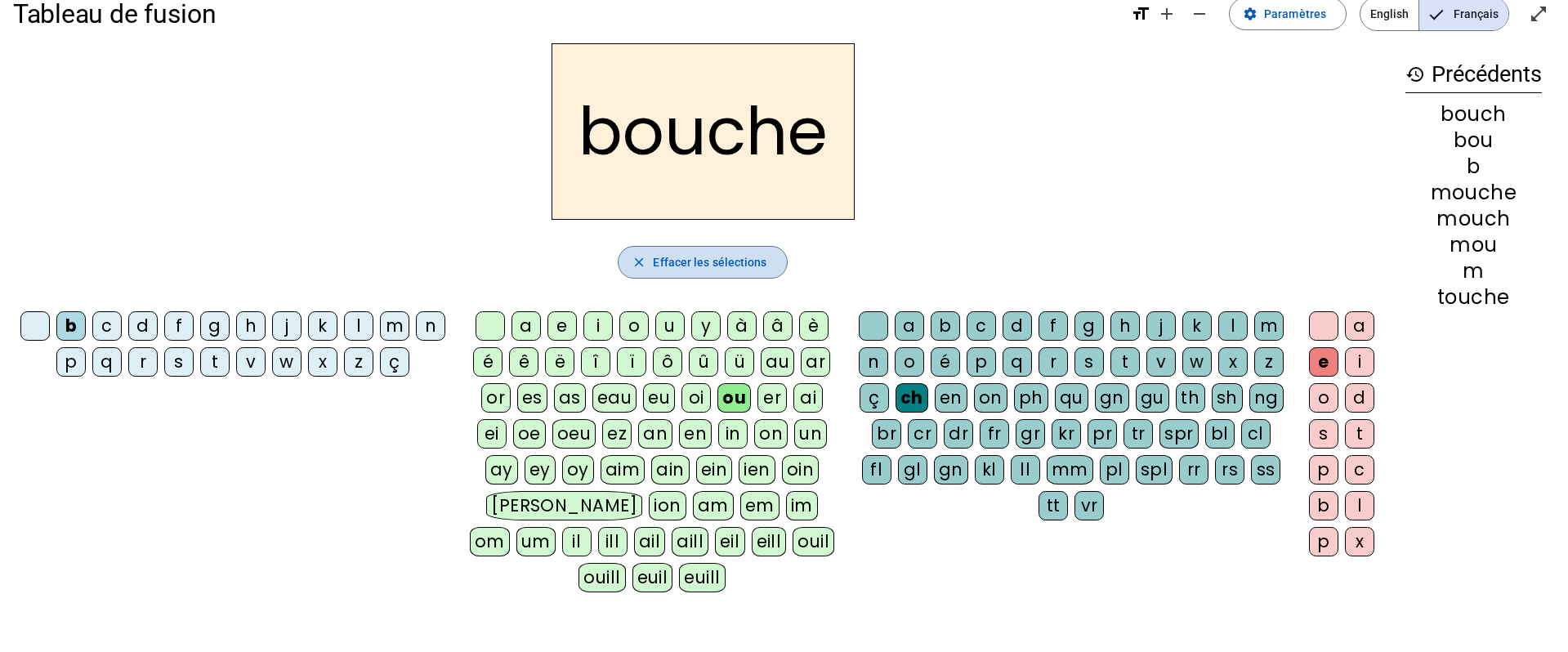
drag, startPoint x: 732, startPoint y: 262, endPoint x: 652, endPoint y: 263, distance: 80.0
click at [731, 262] on span "Effacer les sélections" at bounding box center [709, 262] width 114 height 19
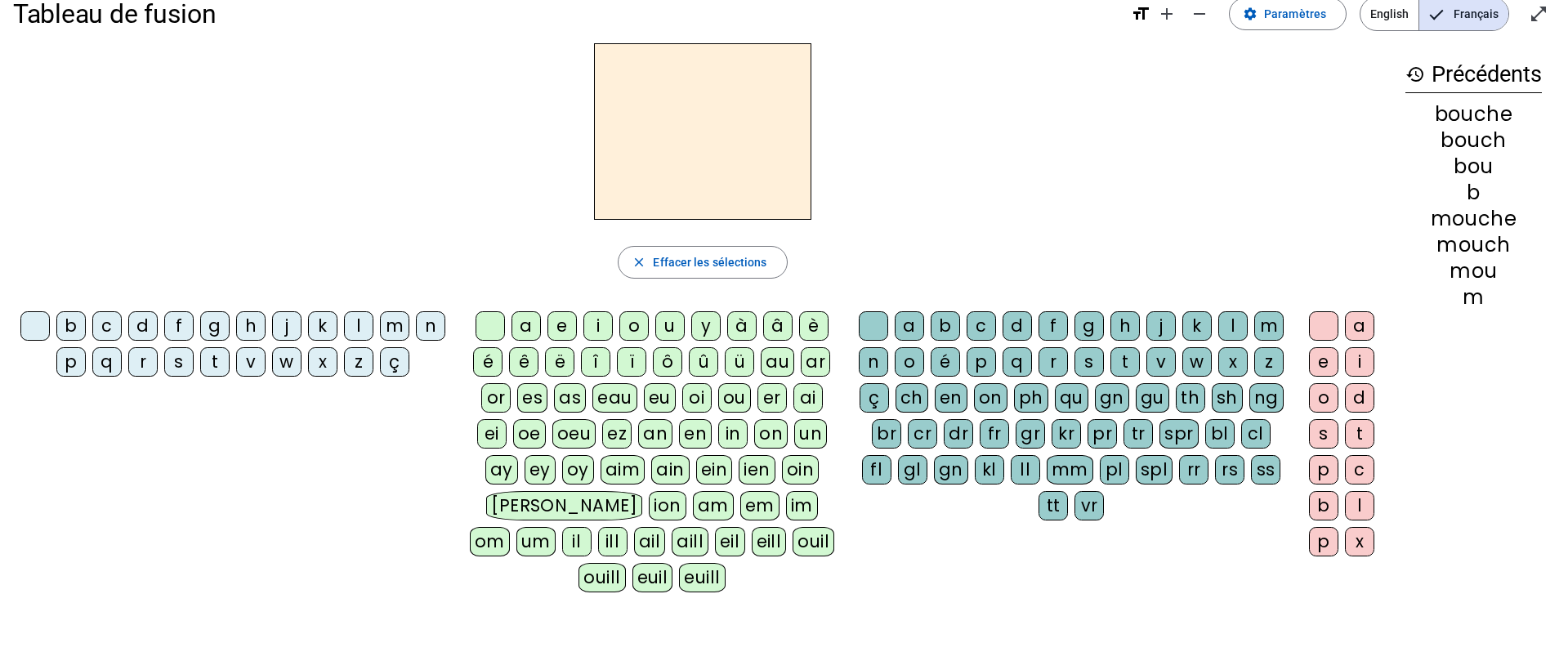
click at [103, 329] on div "c" at bounding box center [107, 326] width 29 height 29
drag, startPoint x: 726, startPoint y: 397, endPoint x: 737, endPoint y: 395, distance: 11.2
click at [726, 397] on div "ou" at bounding box center [734, 398] width 33 height 29
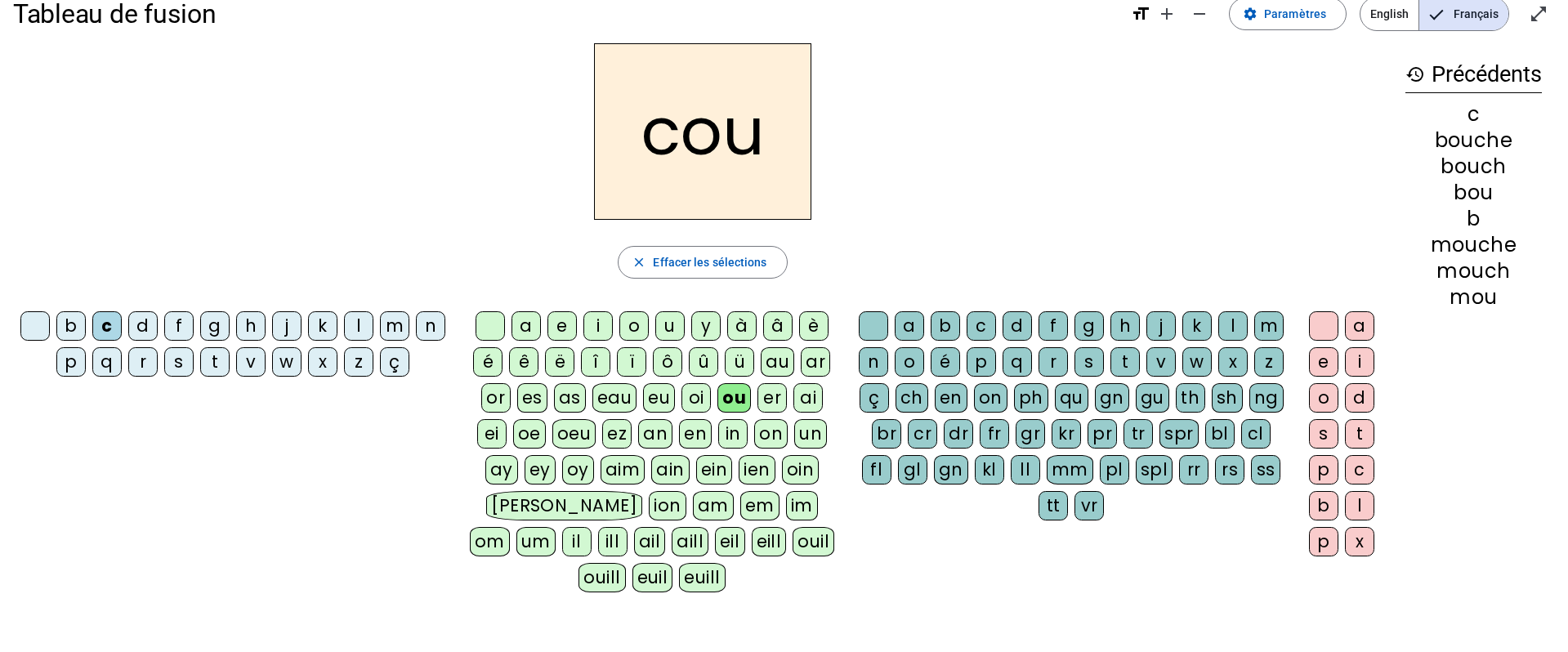
drag, startPoint x: 914, startPoint y: 392, endPoint x: 1030, endPoint y: 362, distance: 119.8
click at [917, 391] on div "ch" at bounding box center [911, 398] width 33 height 29
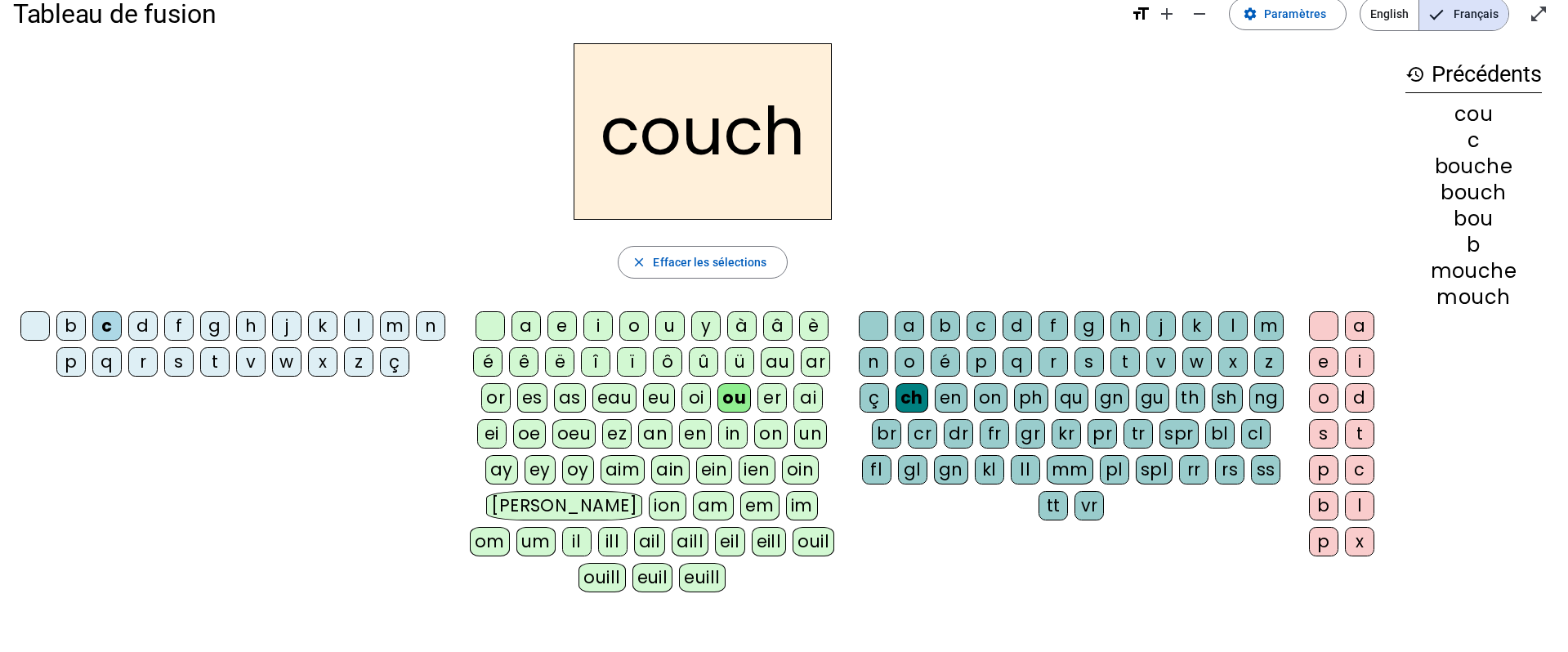
click at [1323, 360] on div "e" at bounding box center [1323, 362] width 29 height 29
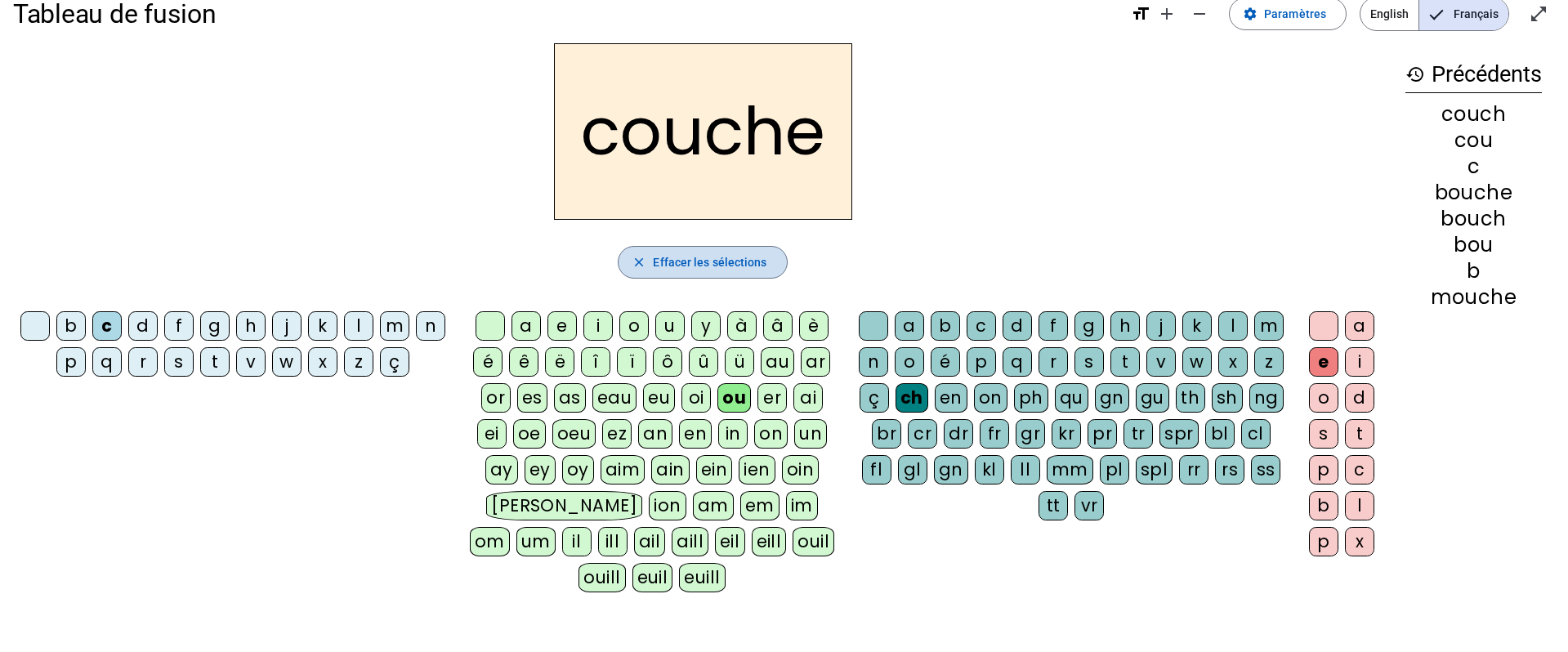
drag, startPoint x: 714, startPoint y: 262, endPoint x: 700, endPoint y: 251, distance: 17.8
click at [713, 262] on span "Effacer les sélections" at bounding box center [709, 262] width 114 height 19
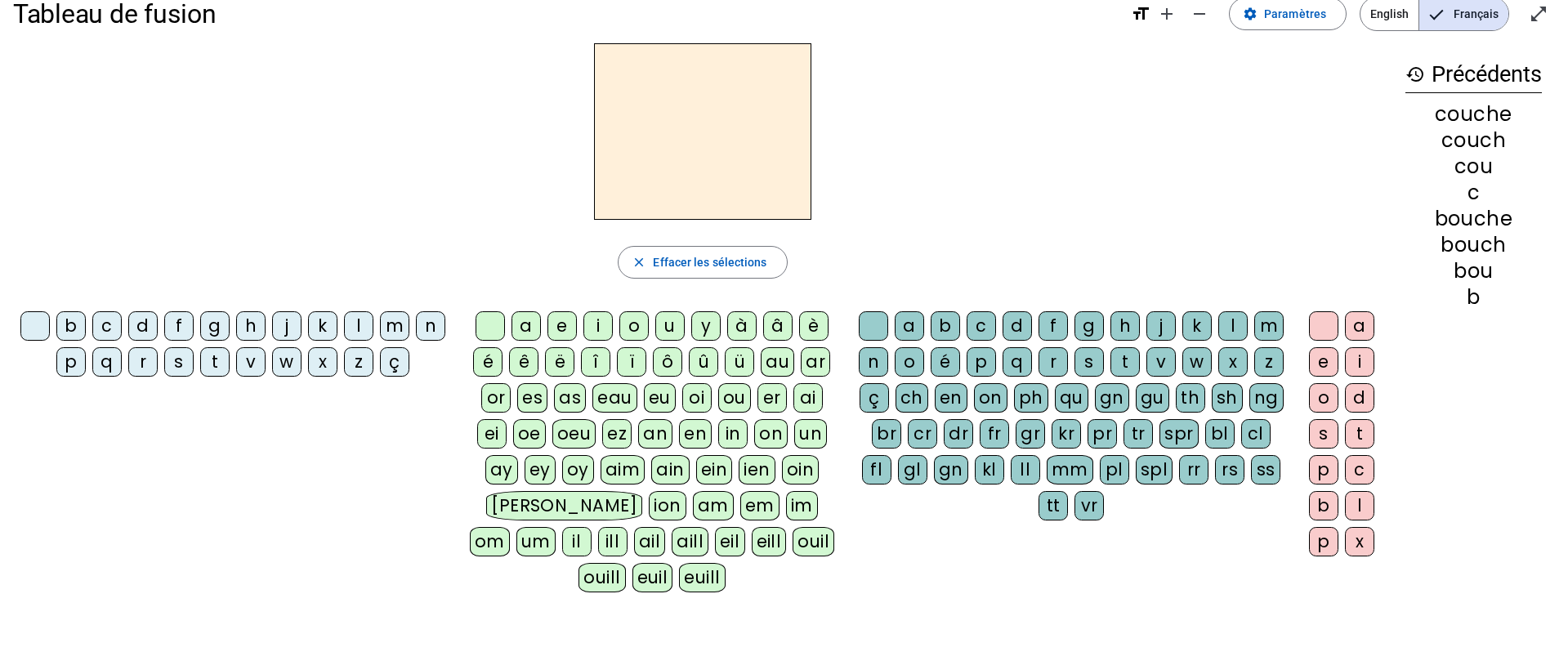
drag, startPoint x: 105, startPoint y: 331, endPoint x: 144, endPoint y: 363, distance: 50.4
click at [106, 331] on div "c" at bounding box center [107, 326] width 29 height 29
drag, startPoint x: 634, startPoint y: 325, endPoint x: 674, endPoint y: 338, distance: 42.1
click at [636, 326] on div "o" at bounding box center [634, 326] width 29 height 29
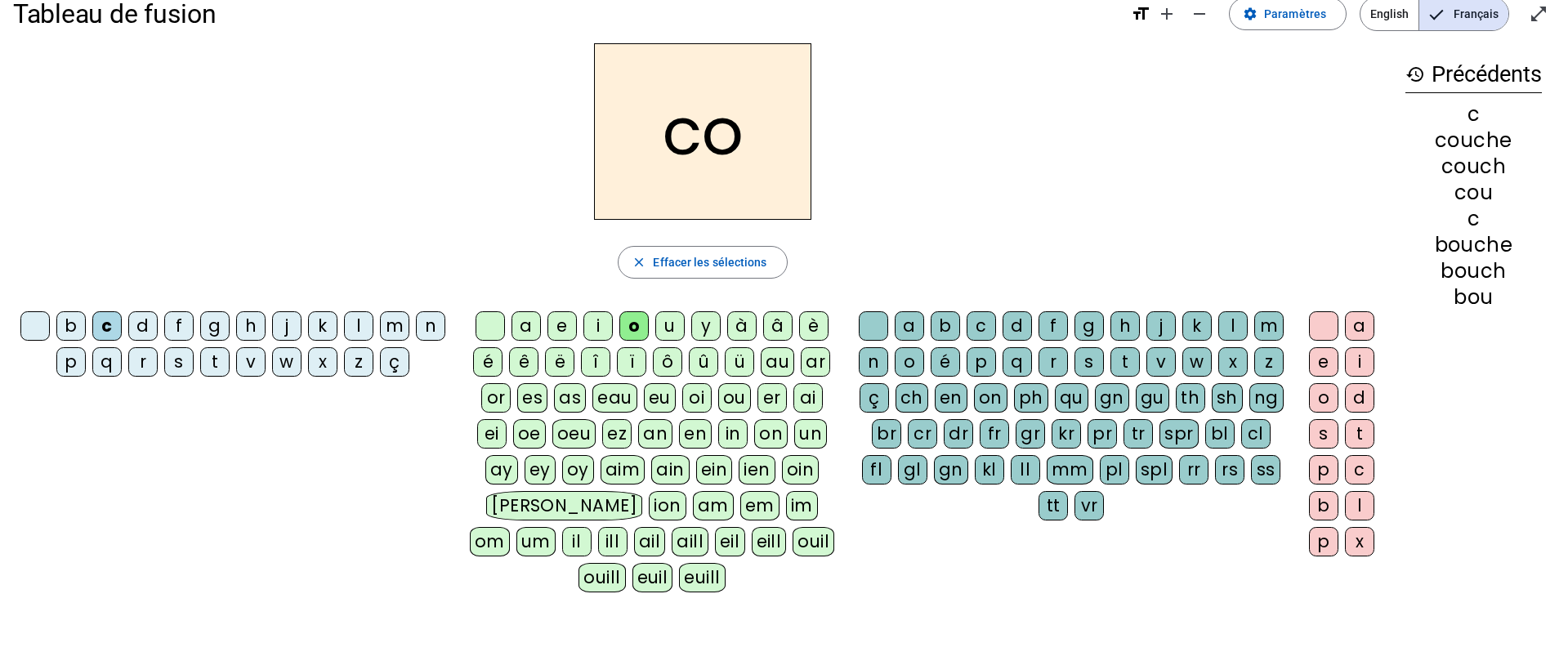
drag, startPoint x: 919, startPoint y: 402, endPoint x: 995, endPoint y: 402, distance: 76.0
click at [925, 402] on div "ch" at bounding box center [911, 398] width 33 height 29
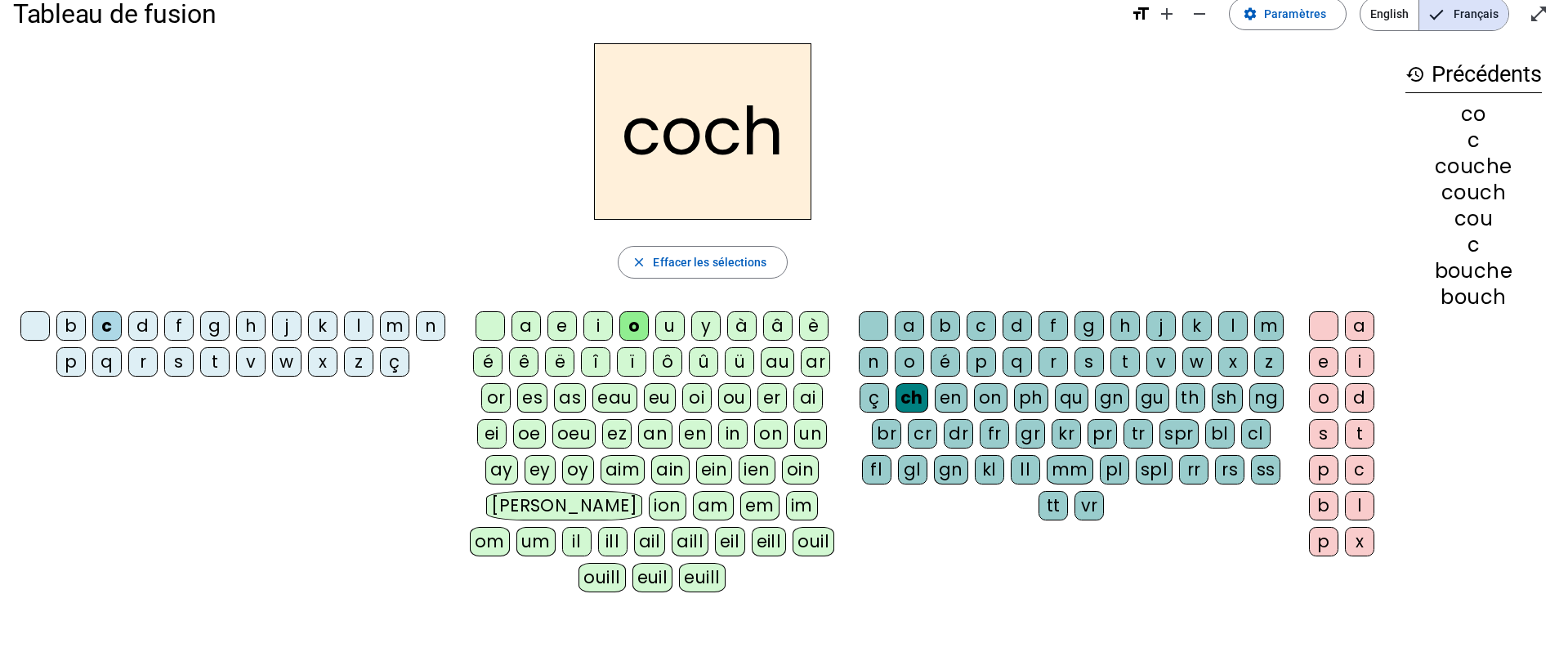
click at [1323, 364] on div "e" at bounding box center [1323, 362] width 29 height 29
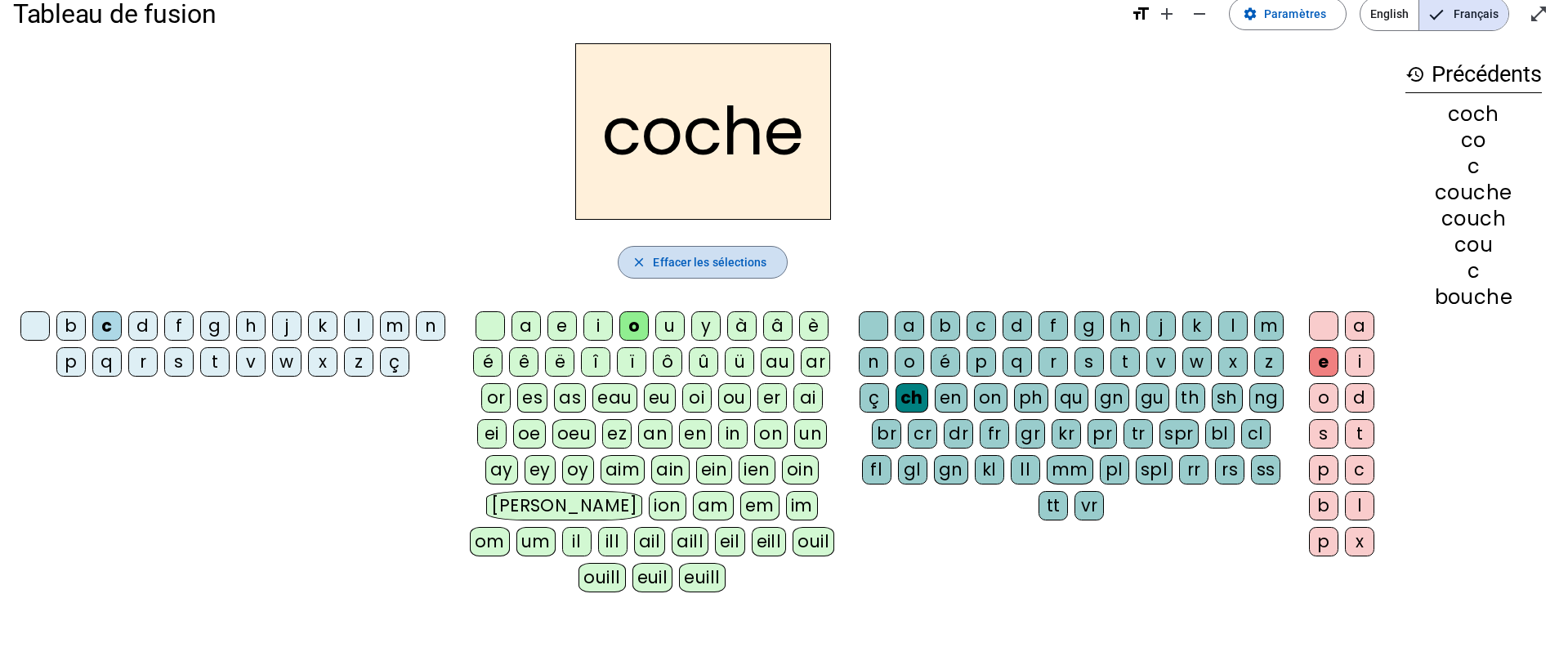
click at [700, 257] on span "Effacer les sélections" at bounding box center [709, 262] width 114 height 19
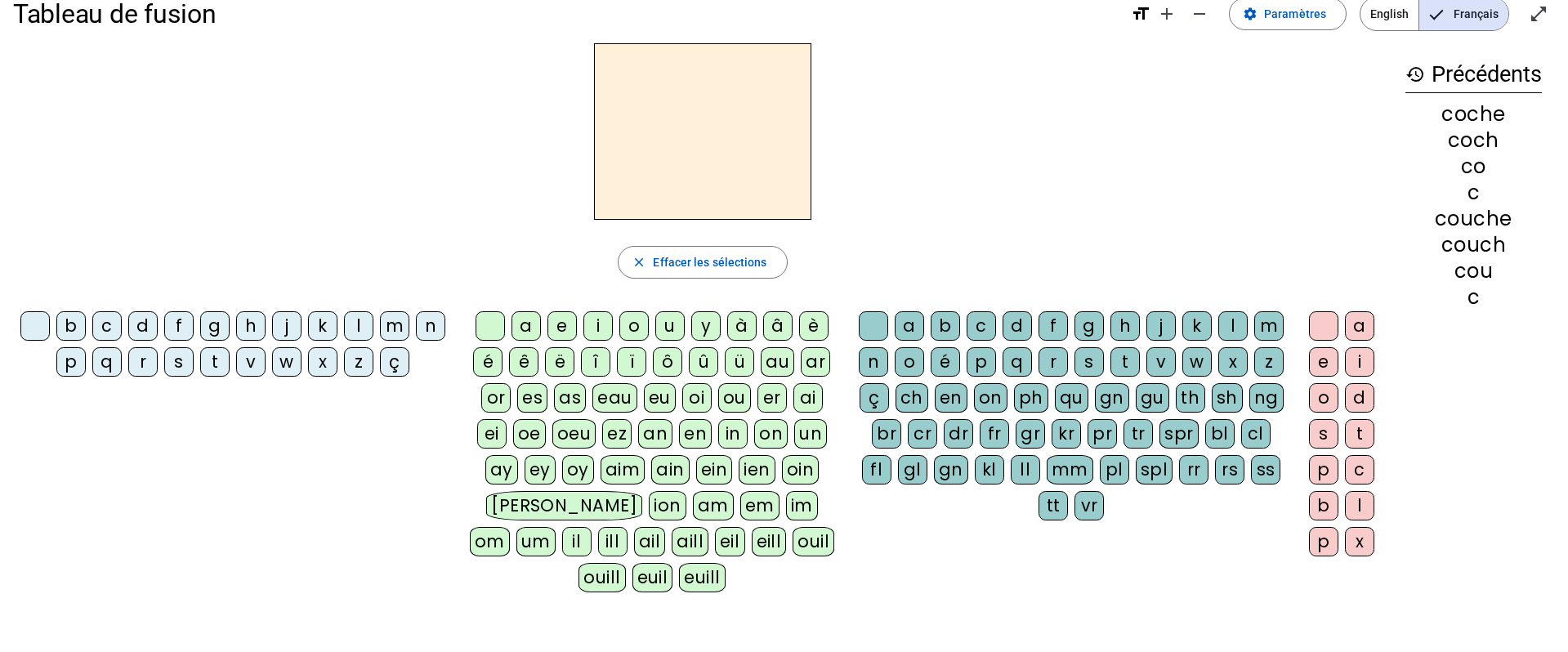
drag, startPoint x: 107, startPoint y: 331, endPoint x: 168, endPoint y: 353, distance: 64.8
click at [108, 332] on div "c" at bounding box center [107, 326] width 29 height 29
click at [528, 326] on div "a" at bounding box center [525, 326] width 29 height 29
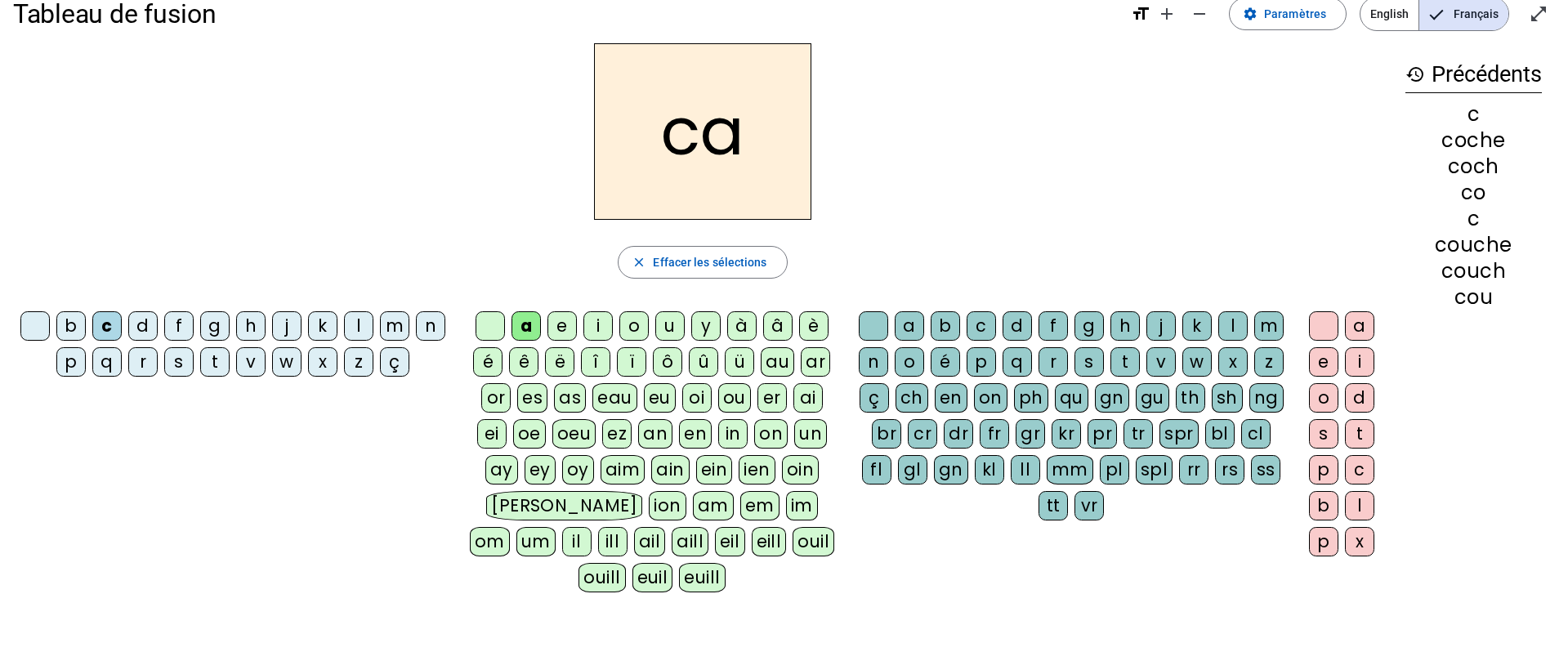
drag, startPoint x: 913, startPoint y: 395, endPoint x: 940, endPoint y: 402, distance: 27.9
click at [919, 399] on div "ch" at bounding box center [911, 398] width 33 height 29
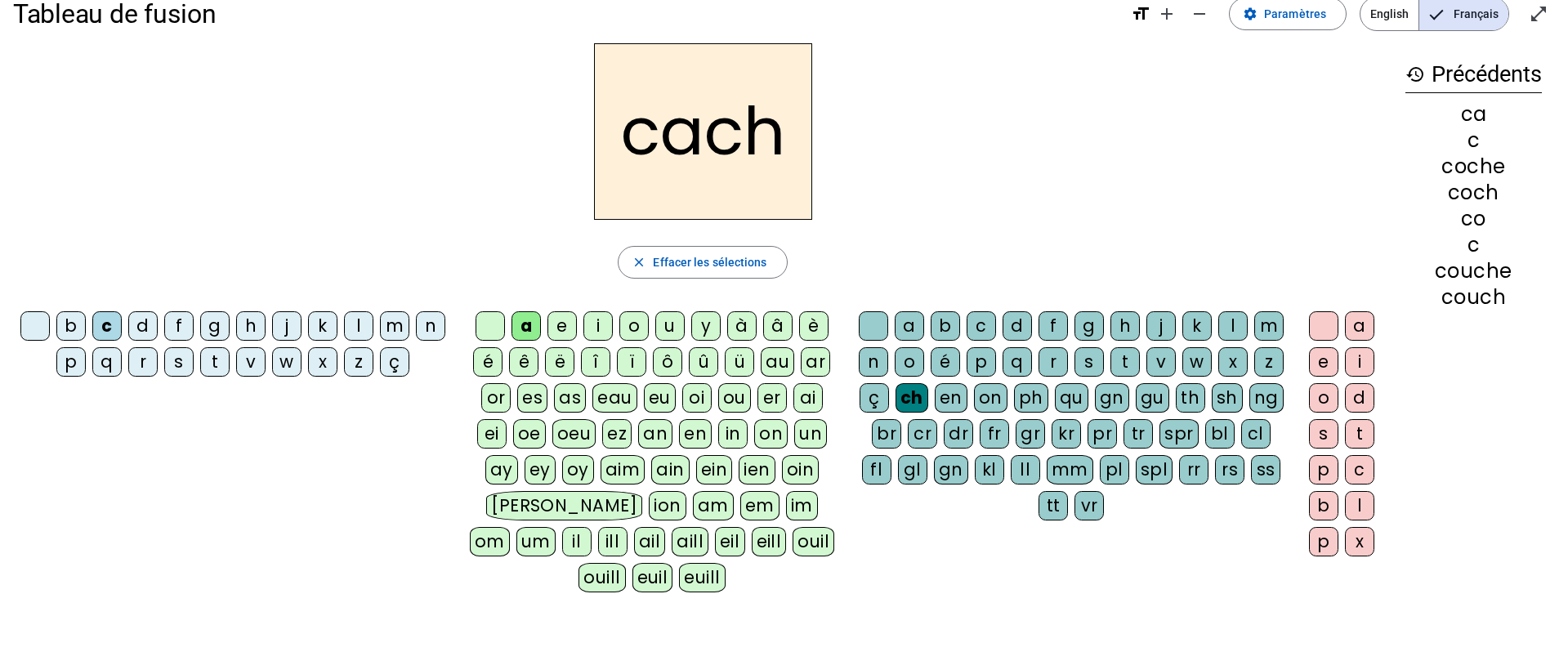
click at [1312, 363] on div "e" at bounding box center [1323, 362] width 29 height 29
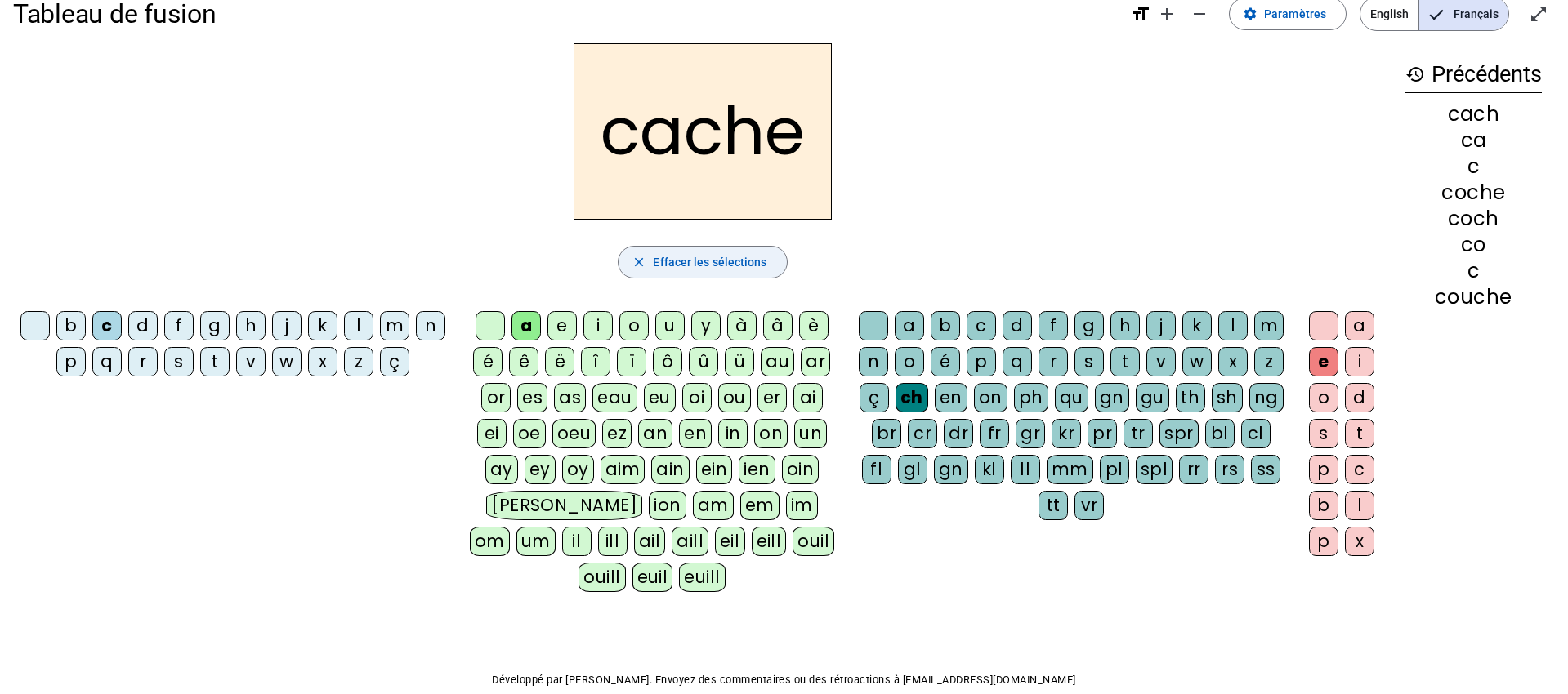
click at [726, 266] on span "Effacer les sélections" at bounding box center [709, 261] width 114 height 19
